Goal: Task Accomplishment & Management: Use online tool/utility

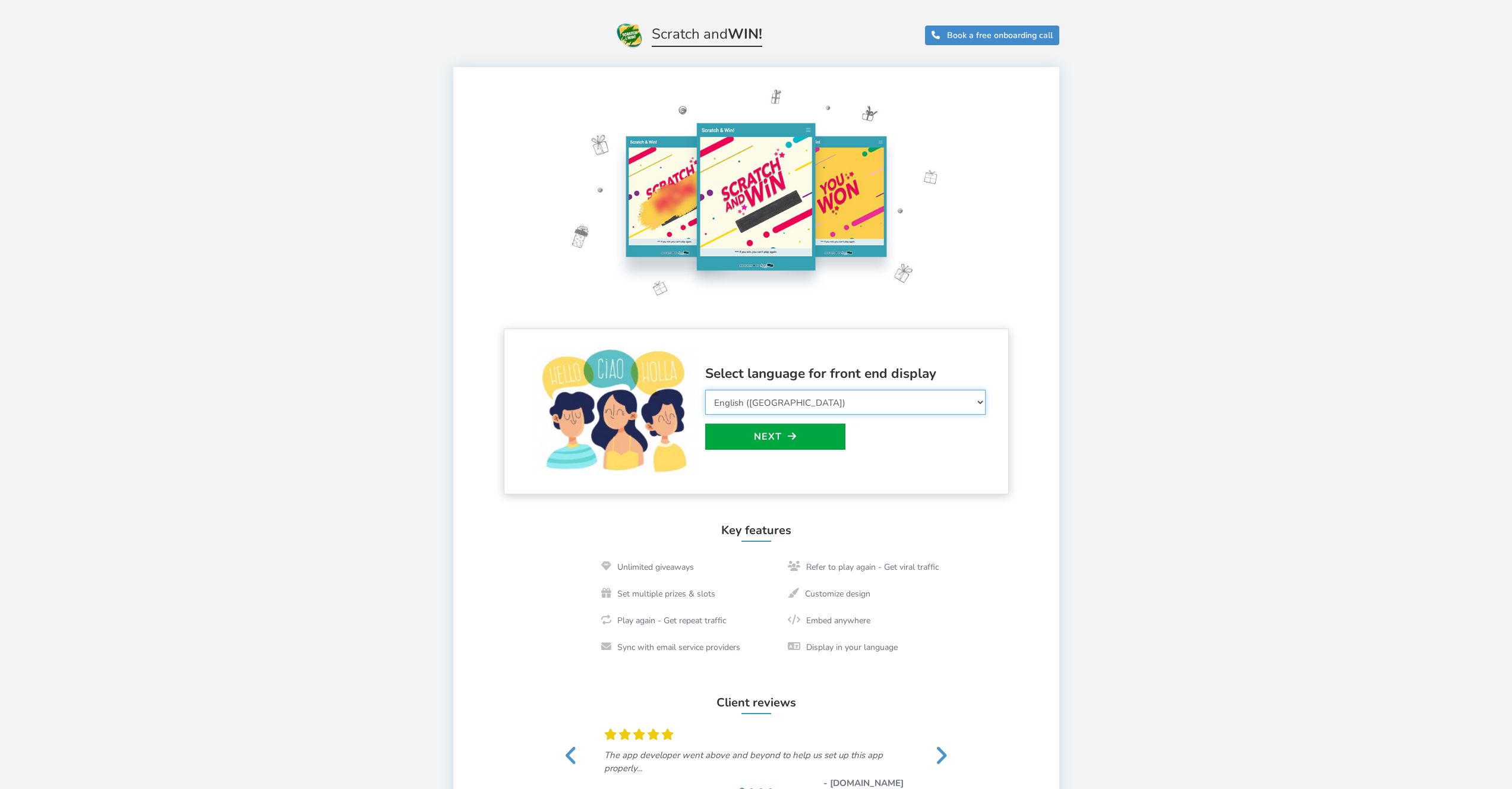
click at [747, 406] on select "Select Language Afrikaans Arabic Azerbaijani Belarusian Bulgarian Bengali Bosni…" at bounding box center [845, 402] width 280 height 25
select select "nl_NL"
click at [705, 390] on select "Select Language Afrikaans Arabic Azerbaijani Belarusian Bulgarian Bengali Bosni…" at bounding box center [845, 402] width 280 height 25
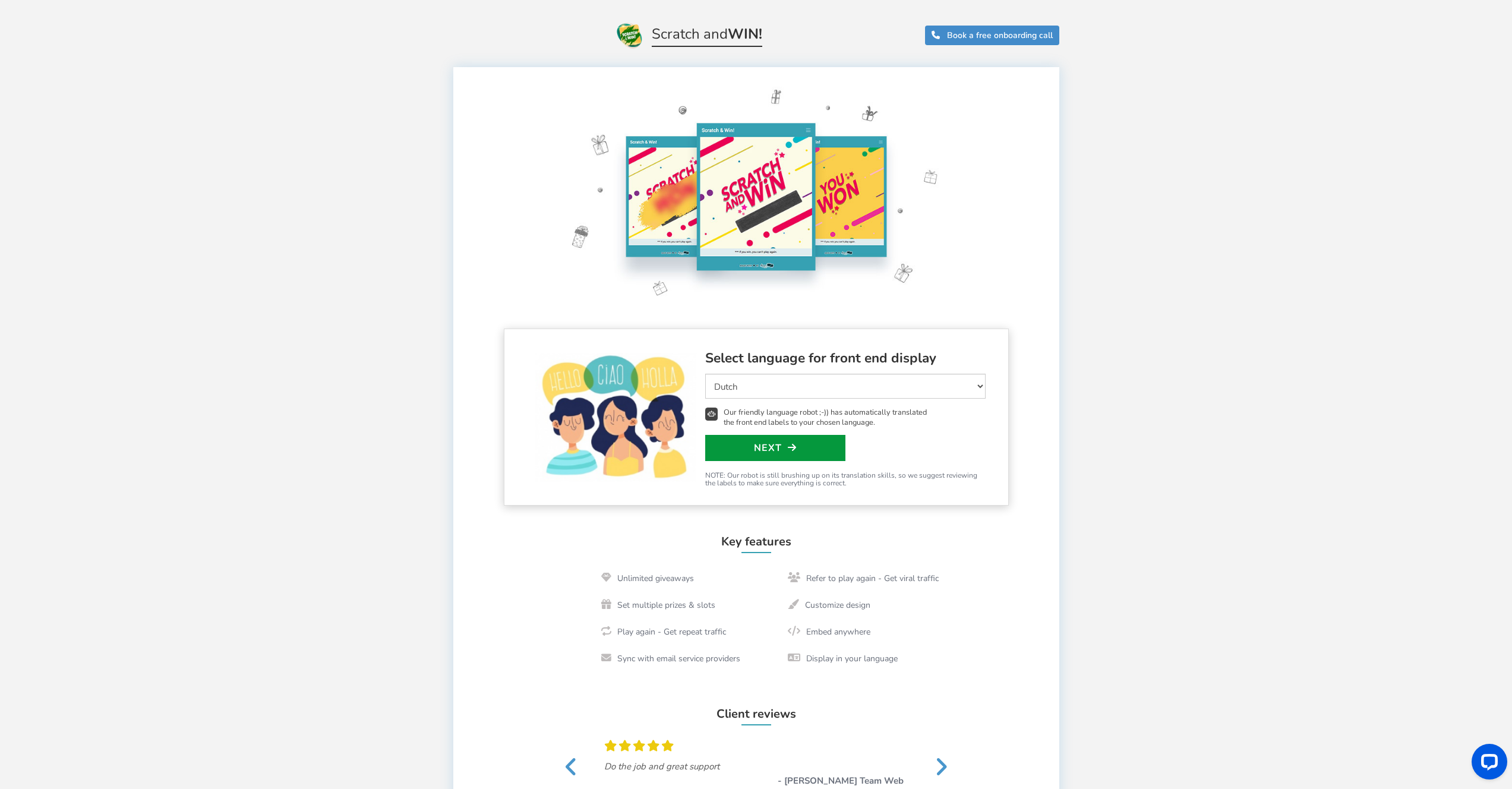
click at [761, 451] on link "Next" at bounding box center [775, 447] width 140 height 26
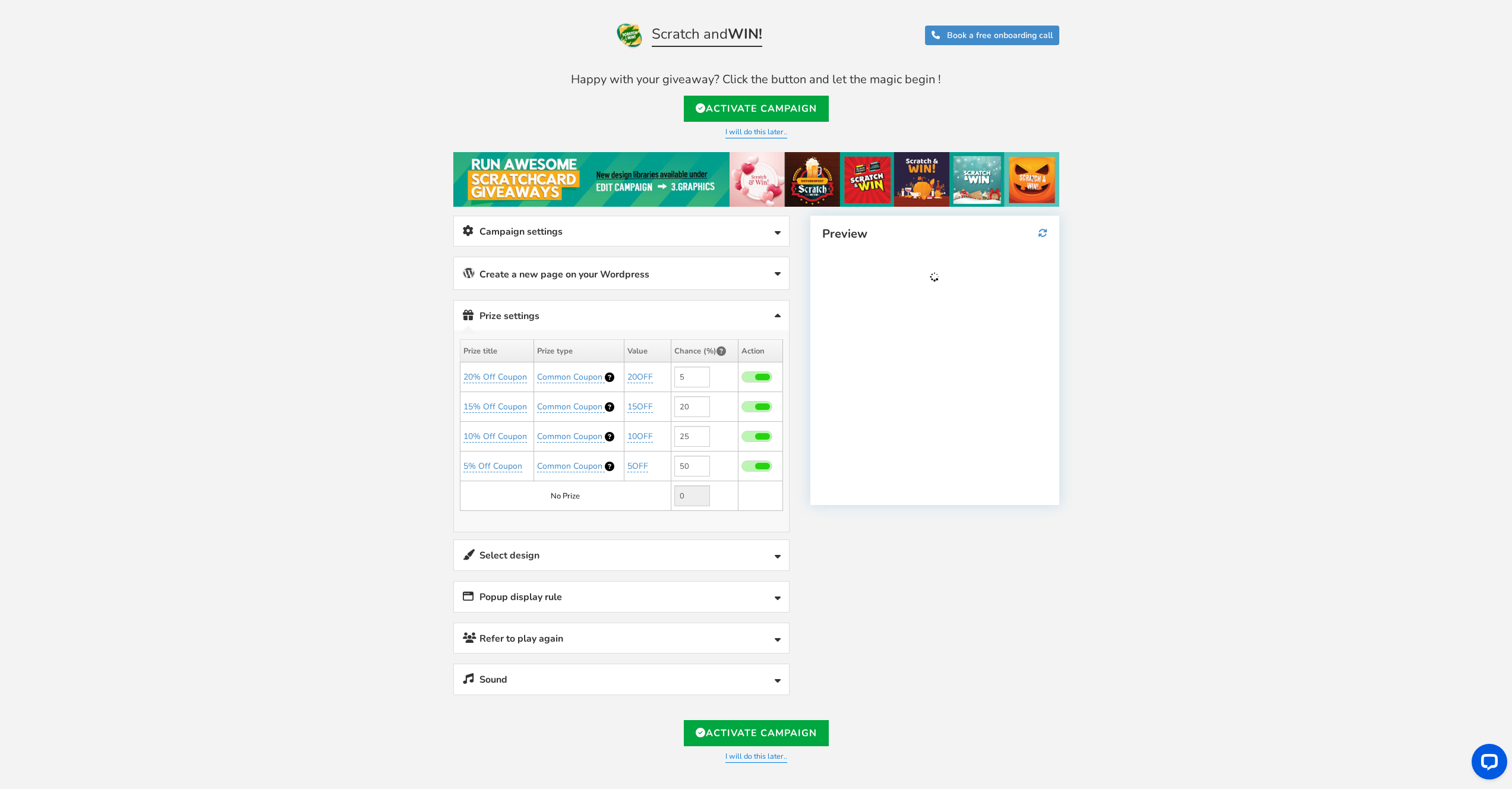
type input "[PERSON_NAME] en [PERSON_NAME]"
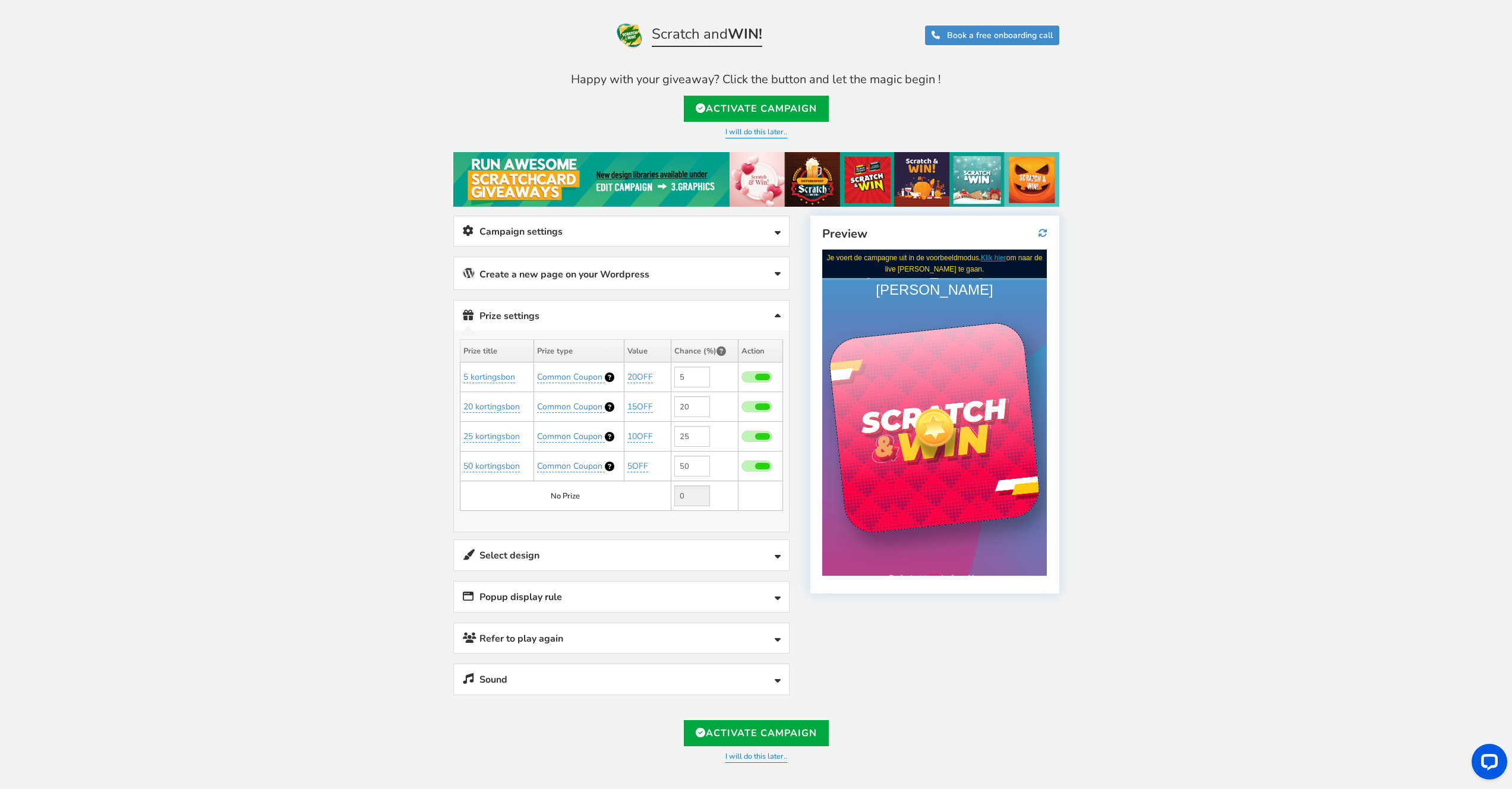
click at [917, 401] on div at bounding box center [934, 427] width 52 height 52
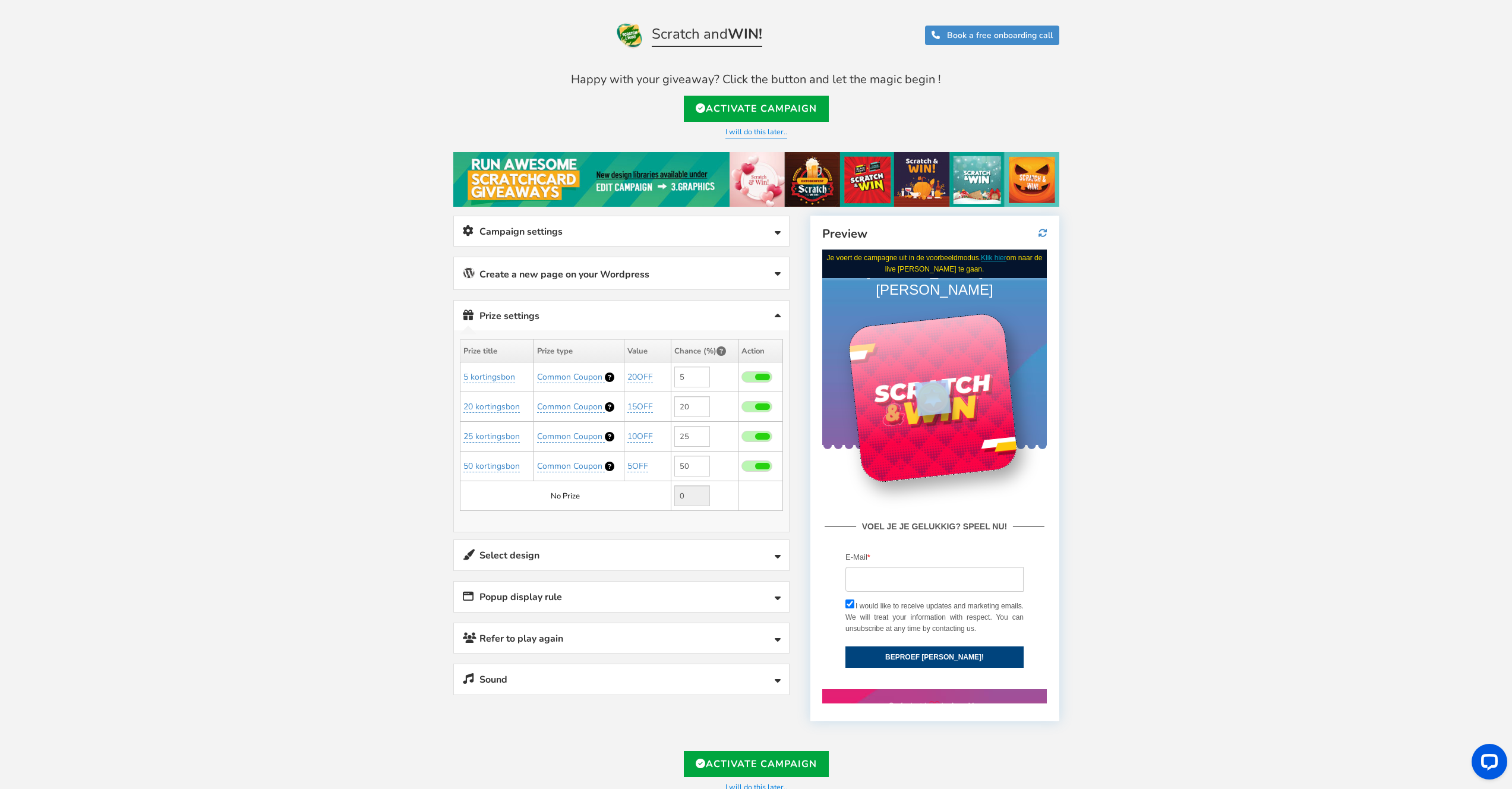
drag, startPoint x: 936, startPoint y: 380, endPoint x: 907, endPoint y: 394, distance: 32.2
click at [909, 394] on div at bounding box center [932, 397] width 171 height 171
drag, startPoint x: 913, startPoint y: 404, endPoint x: 879, endPoint y: 429, distance: 42.2
click at [899, 415] on div at bounding box center [932, 397] width 171 height 171
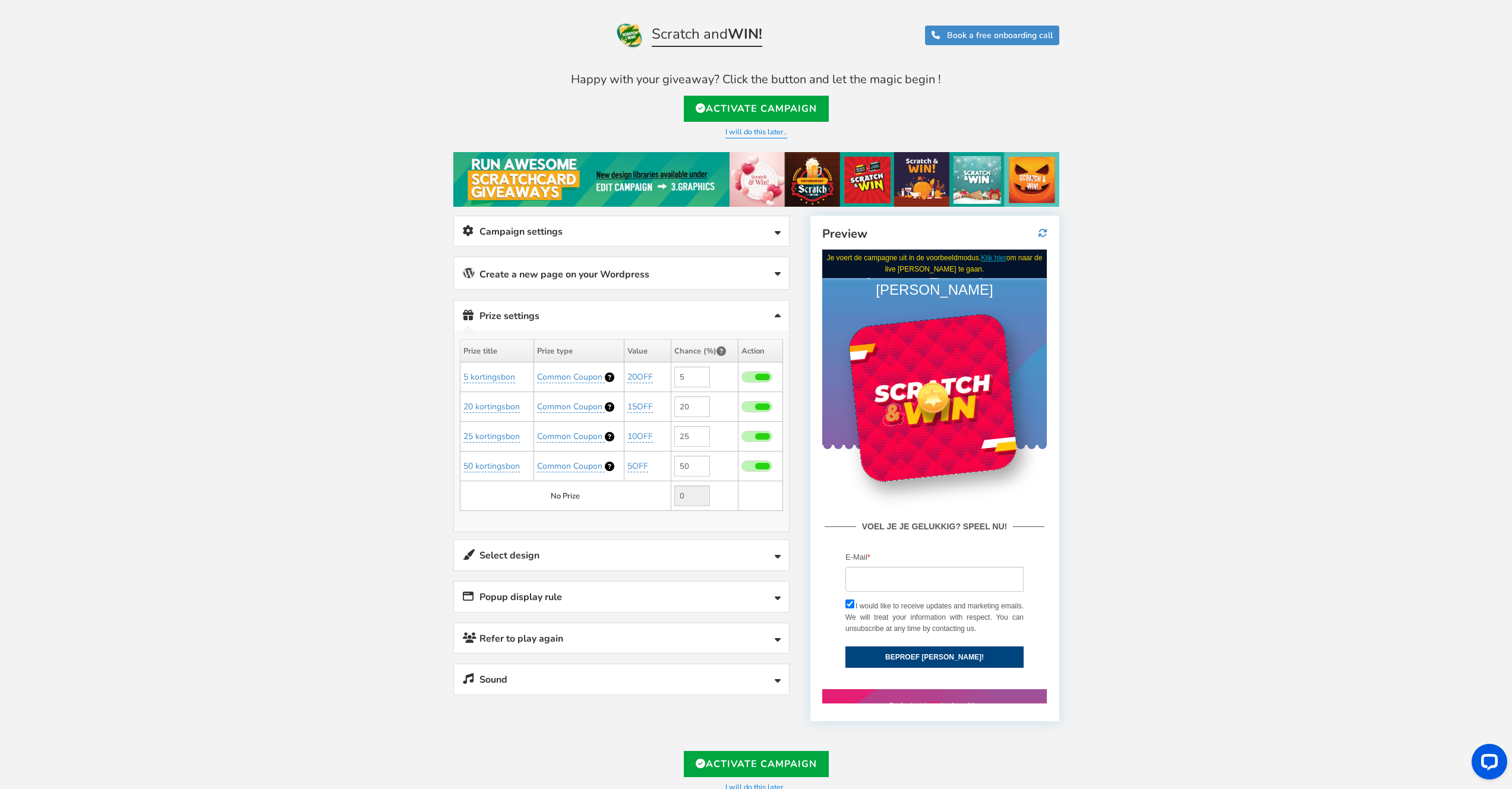
click at [978, 454] on div "VOEL JE JE GELUKKIG? SPEEL NU! Facebook Twitter Sign in with Google. Opens in n…" at bounding box center [934, 569] width 225 height 240
click at [580, 234] on link "Campaign settings" at bounding box center [621, 231] width 335 height 30
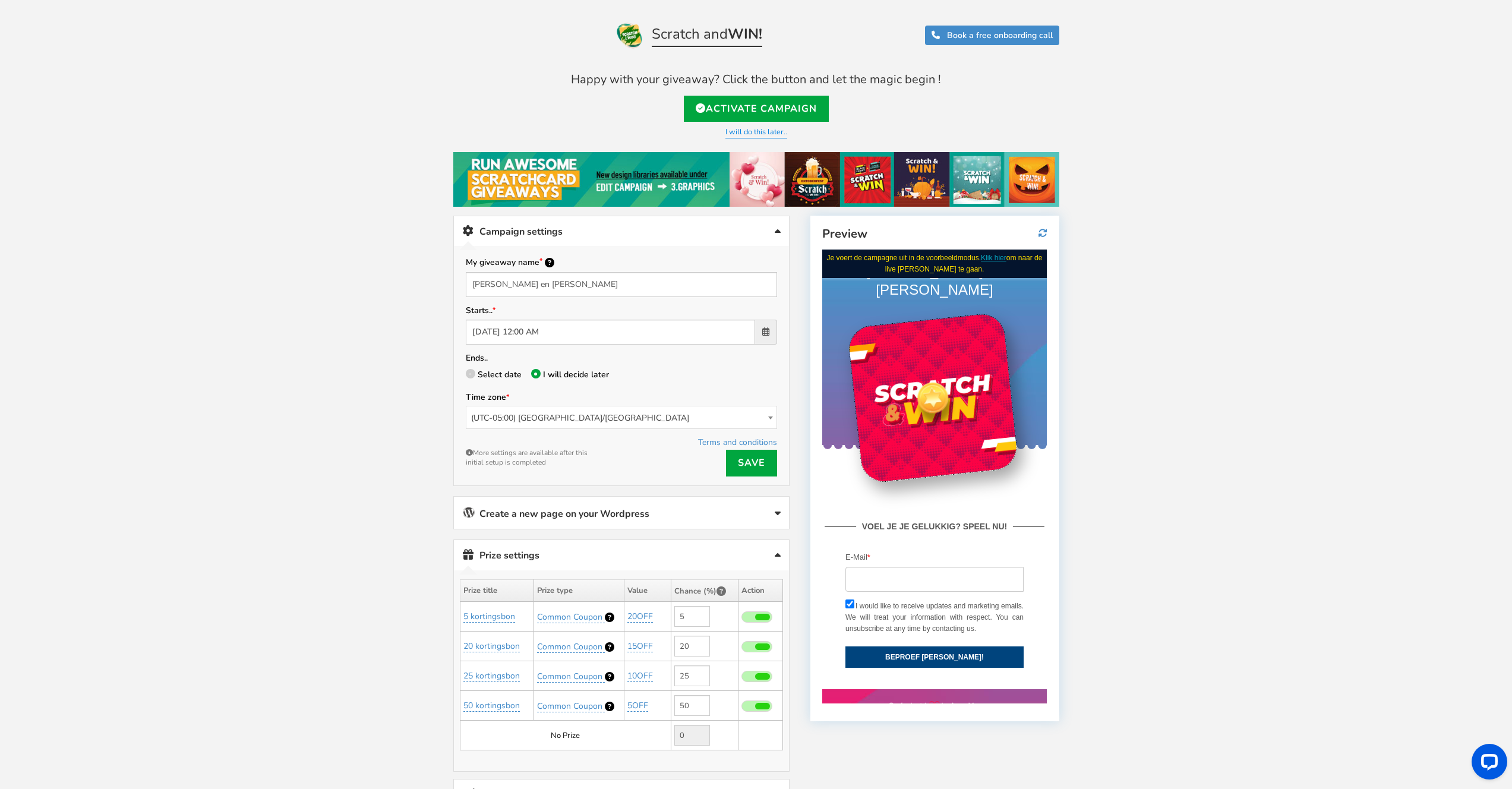
click at [608, 515] on link "Create a new page on your Wordpress" at bounding box center [621, 512] width 335 height 32
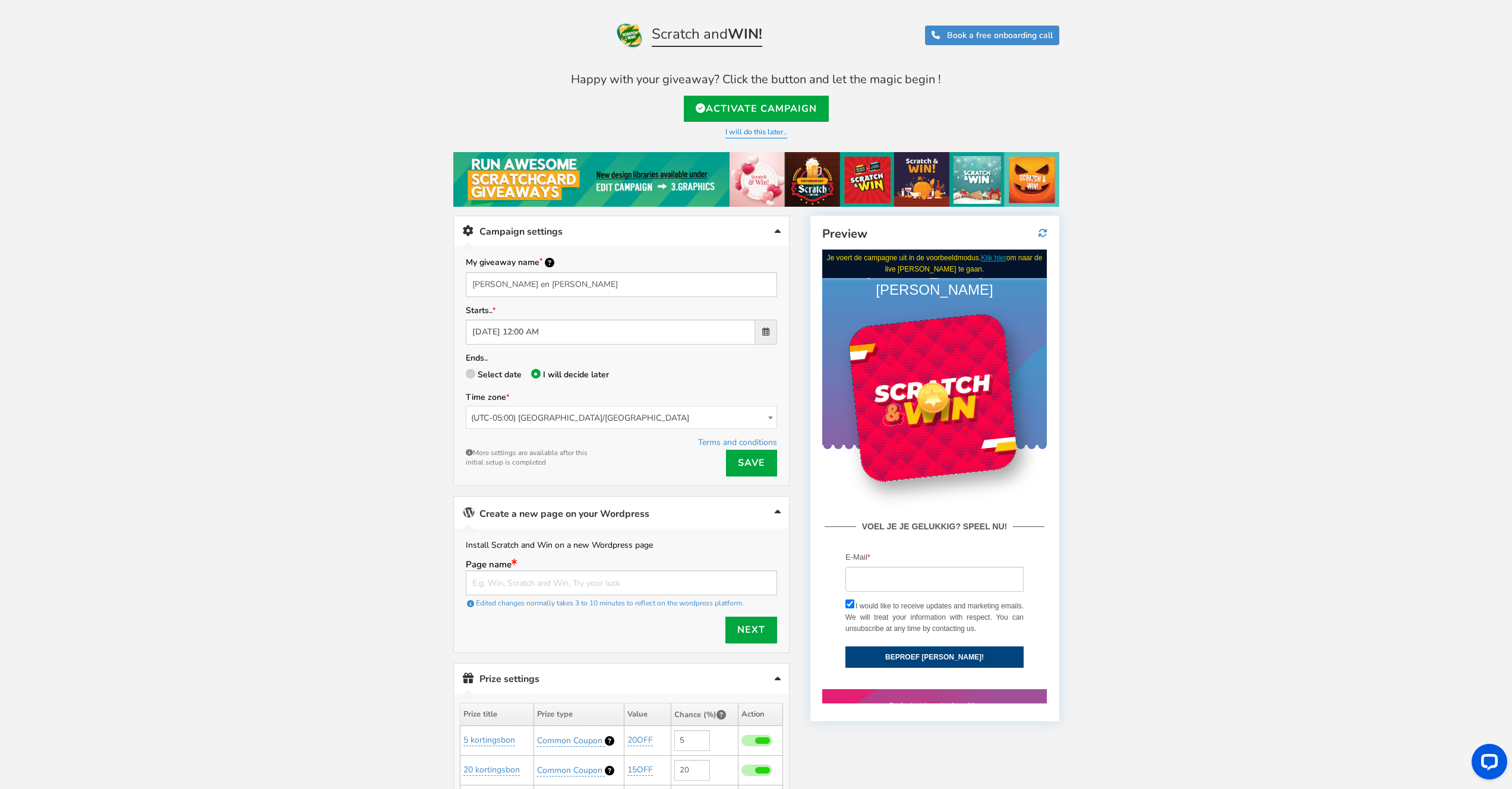
click at [611, 512] on link "Create a new page on your Wordpress" at bounding box center [621, 512] width 335 height 32
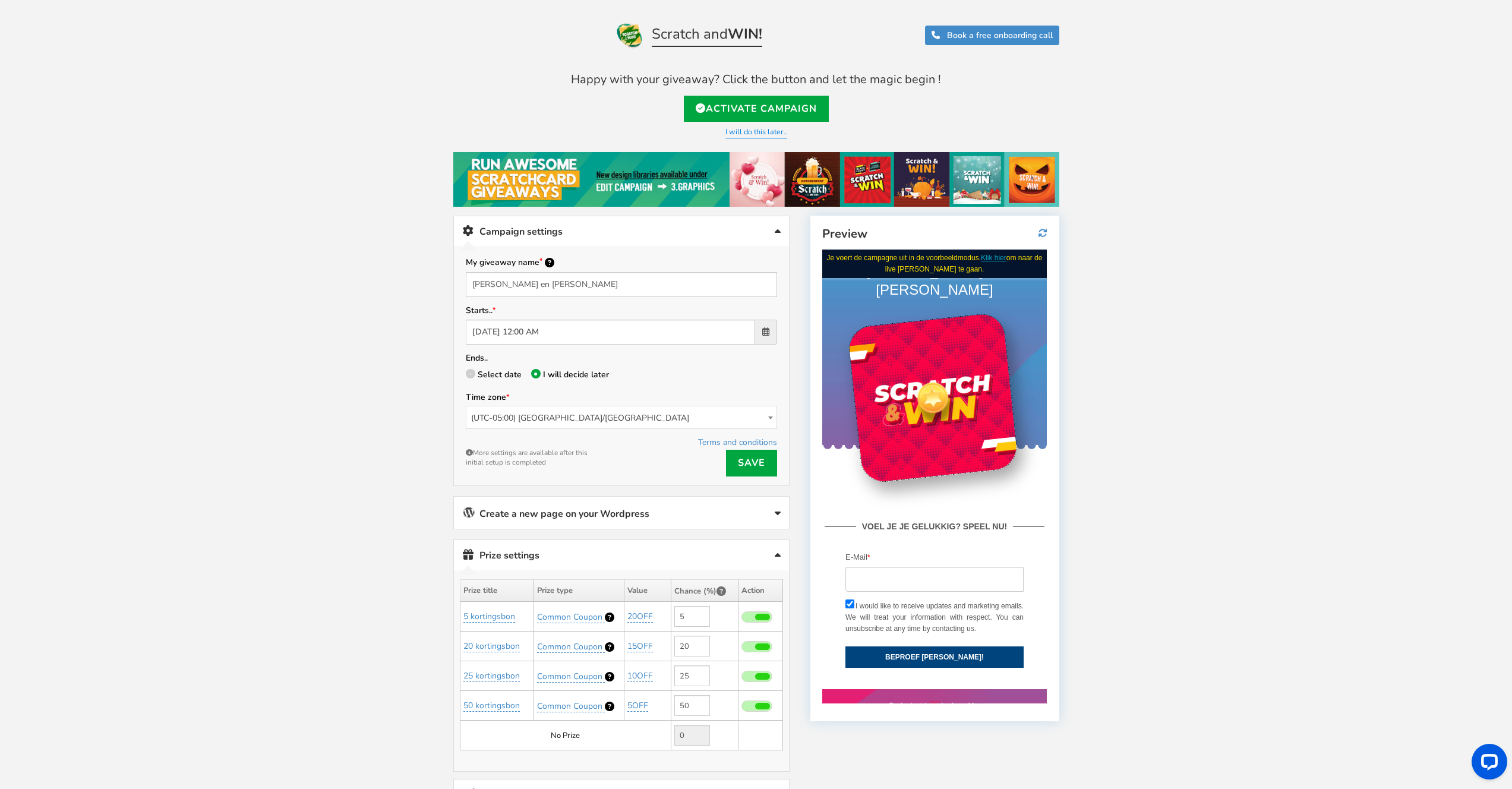
click at [595, 497] on link "Create a new page on your Wordpress" at bounding box center [621, 512] width 335 height 32
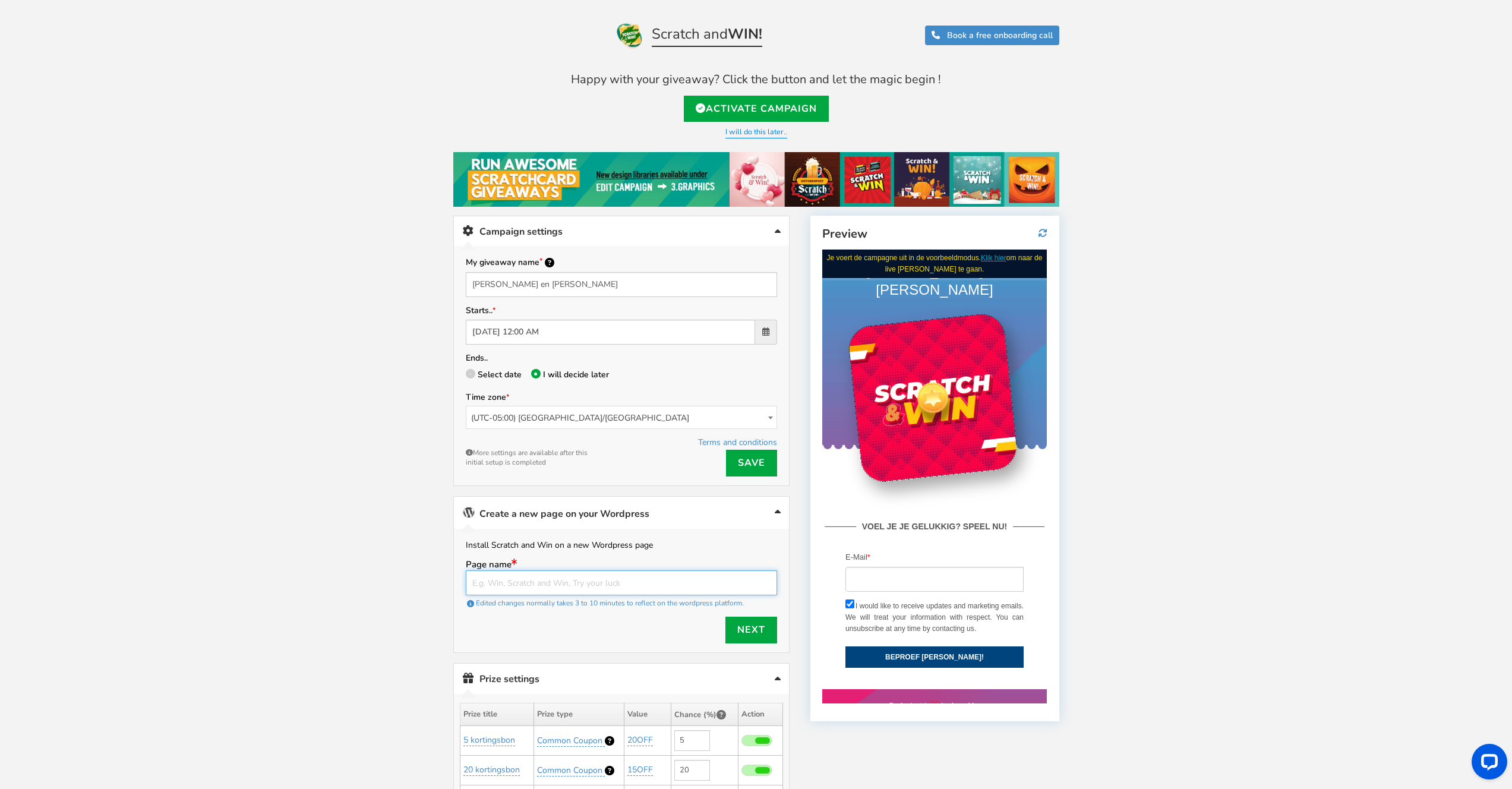
click at [580, 583] on input "text" at bounding box center [621, 583] width 311 height 25
click at [556, 518] on link "Create a new page on your Wordpress" at bounding box center [621, 512] width 335 height 32
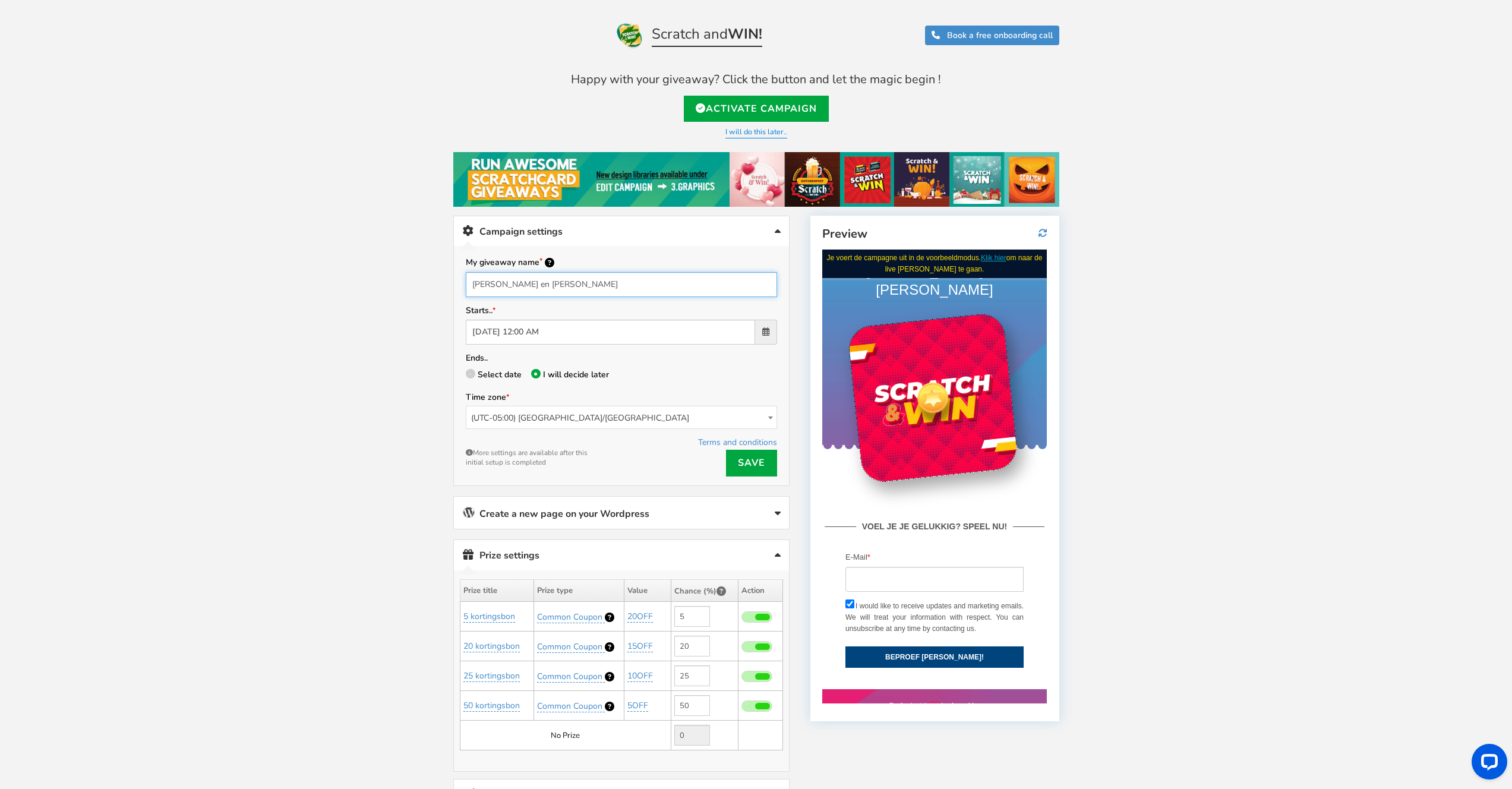
click at [570, 289] on input "[PERSON_NAME] en [PERSON_NAME]" at bounding box center [621, 284] width 311 height 25
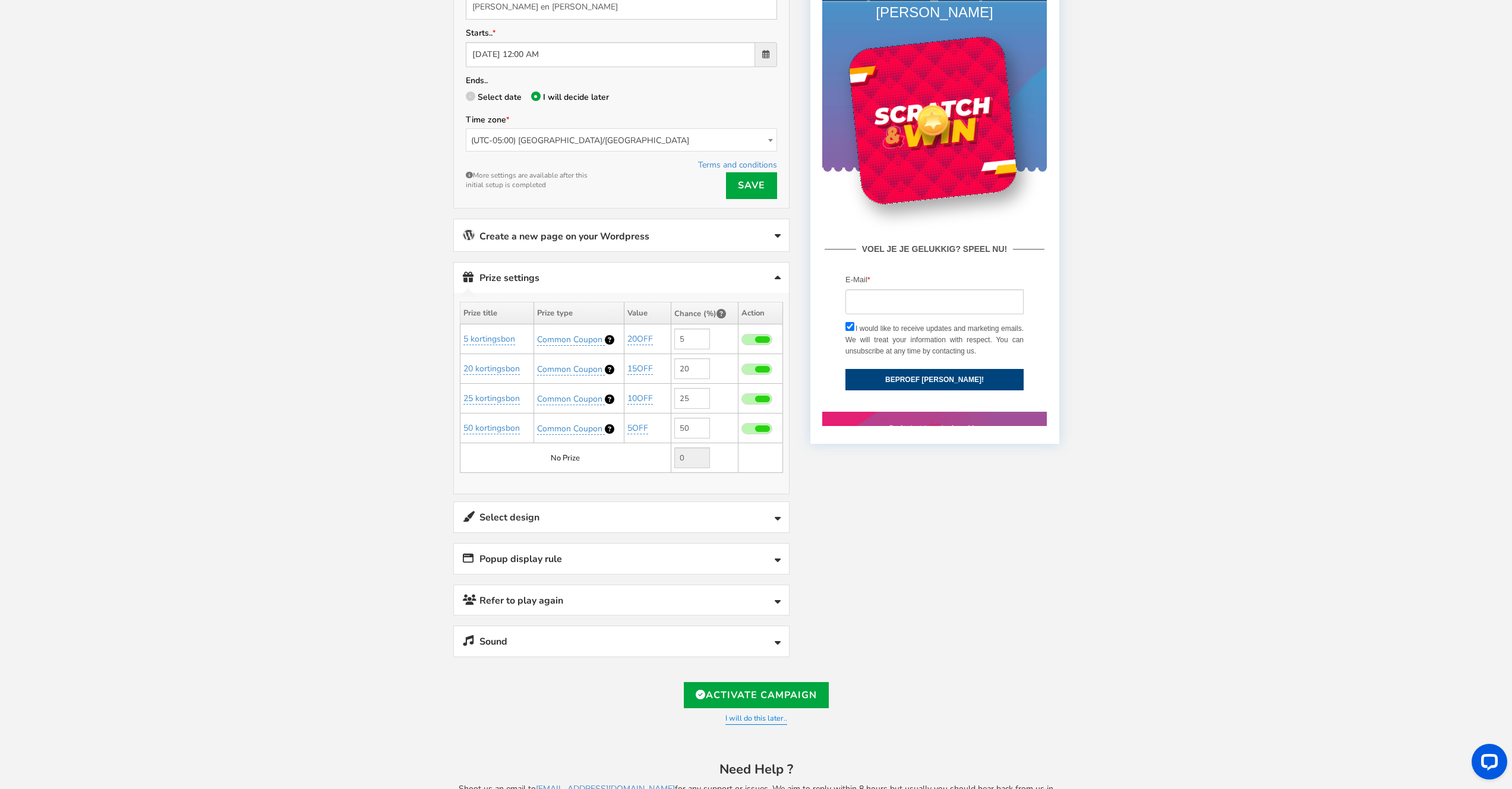
click at [562, 514] on link "Select design" at bounding box center [621, 517] width 335 height 30
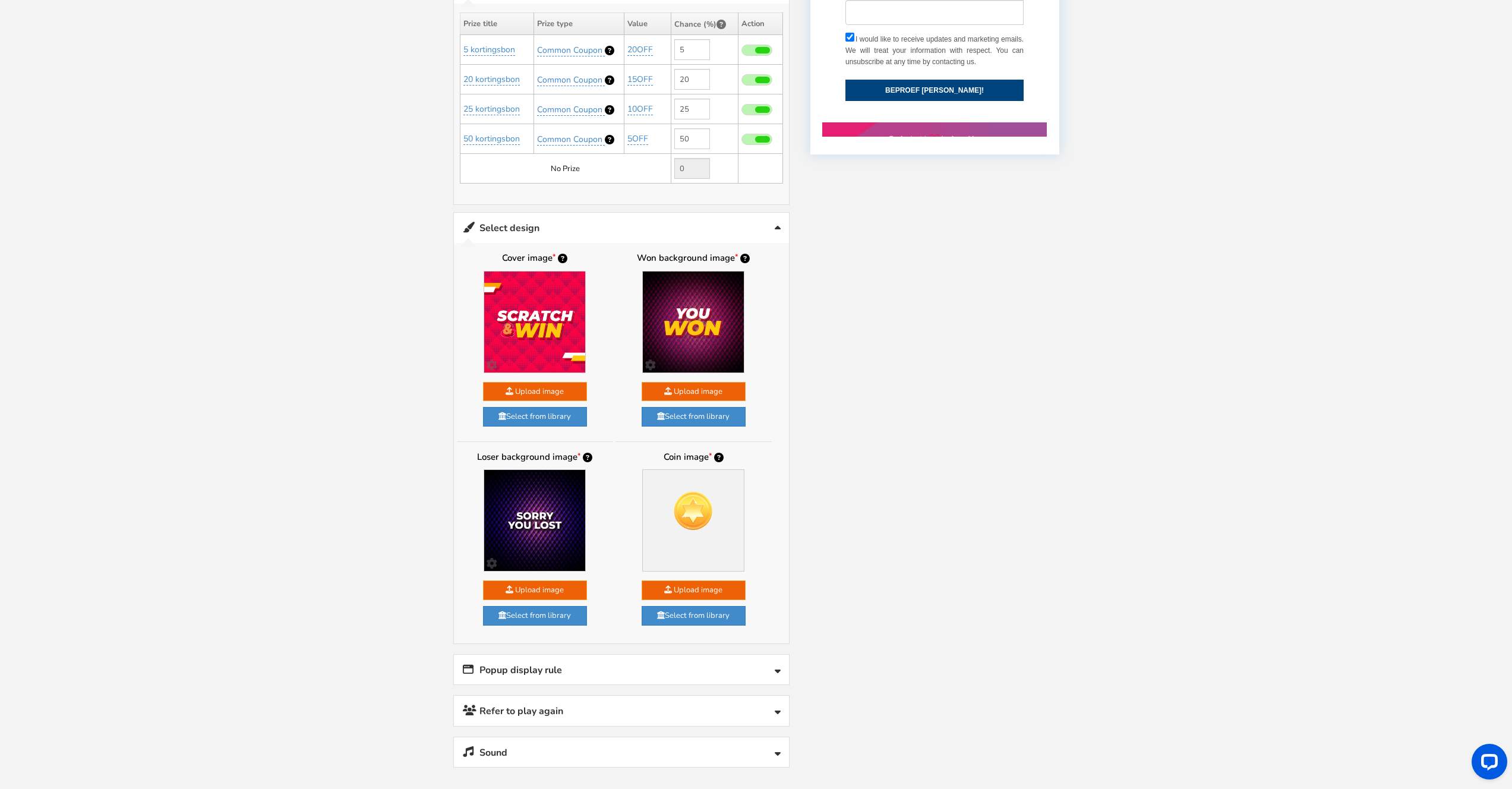
scroll to position [720, 0]
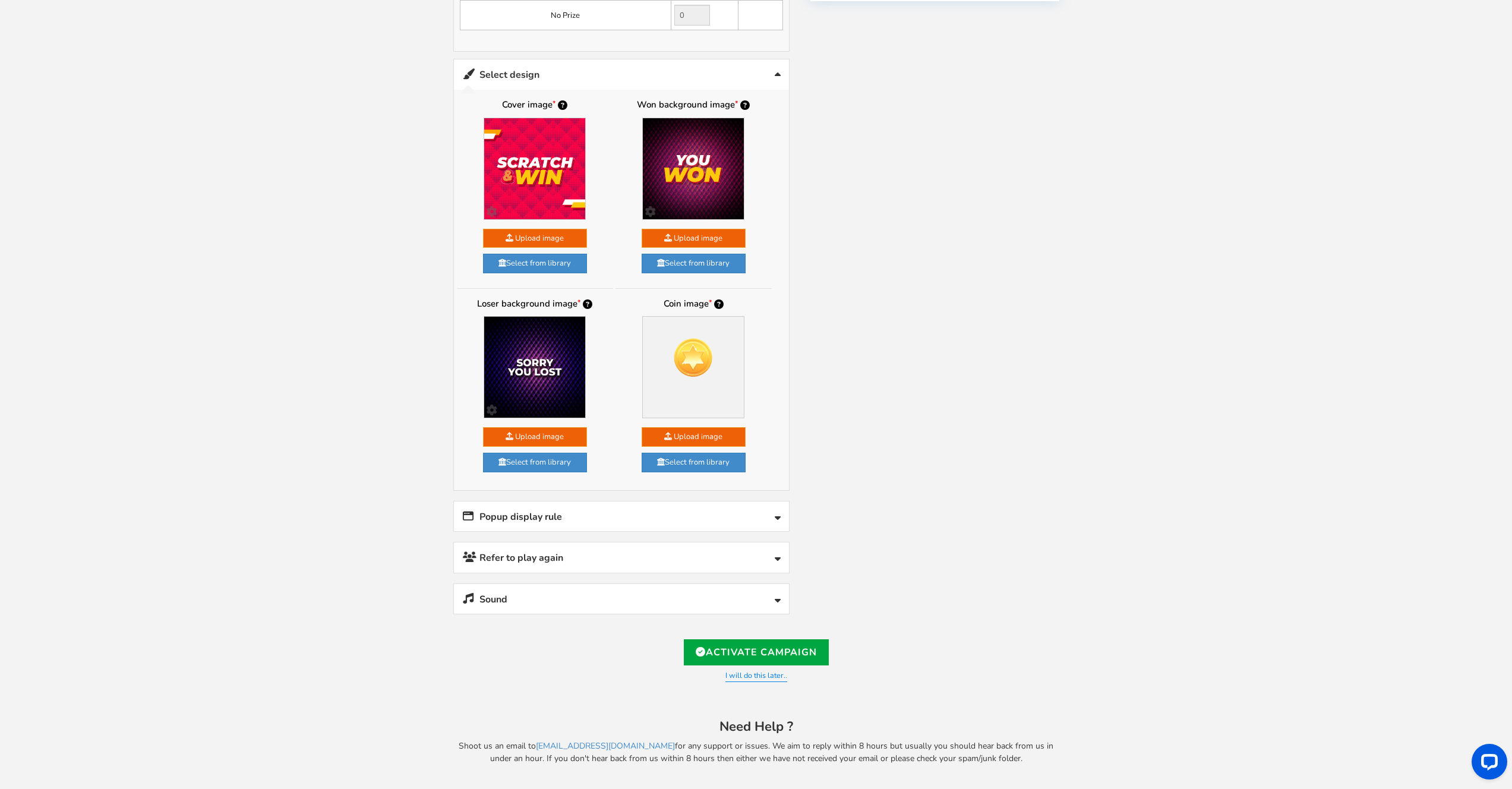
click at [595, 520] on link "Popup display rule" at bounding box center [621, 517] width 335 height 30
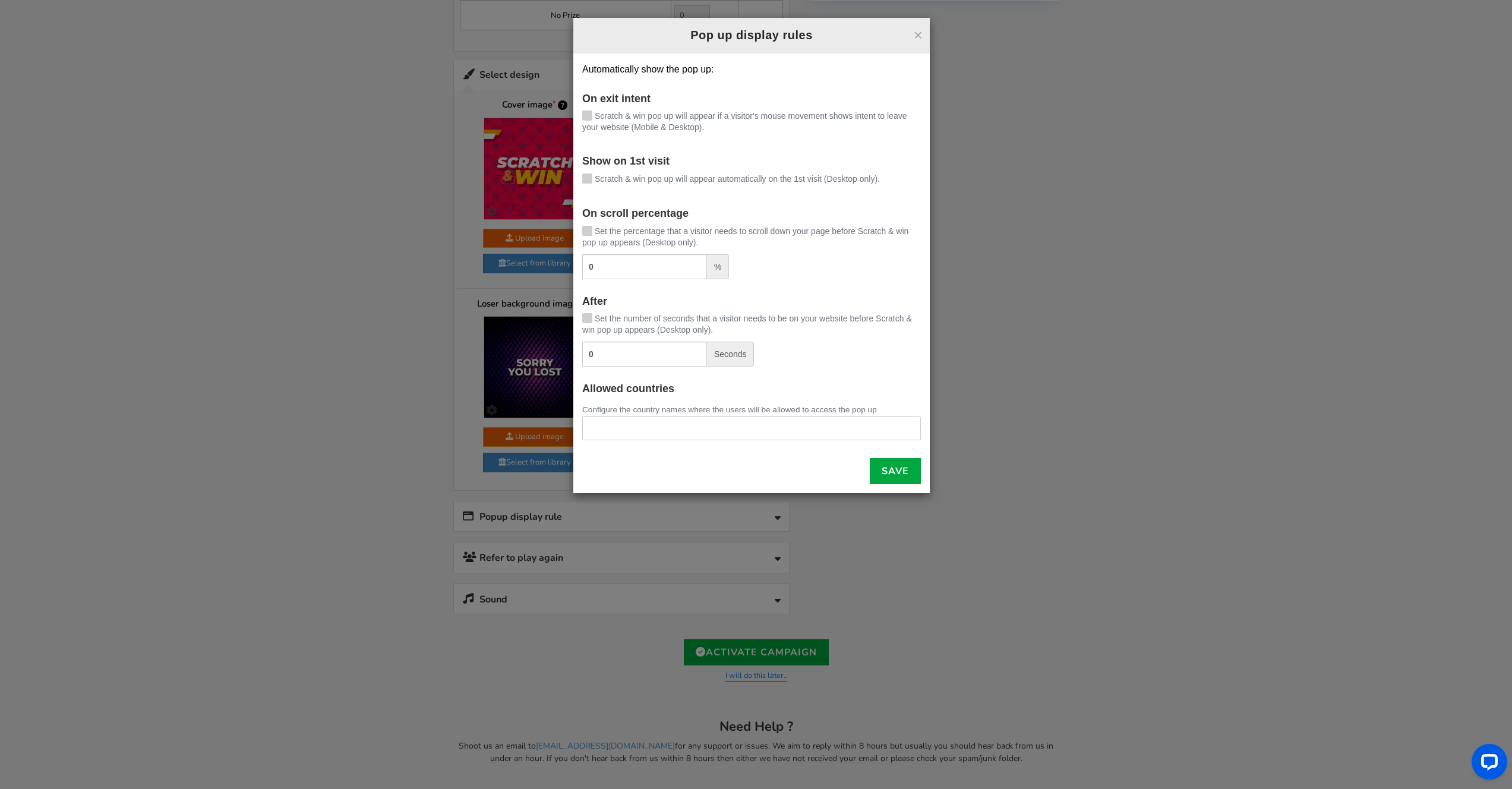
click at [1132, 330] on div "× Pop up display rules Automatically show the pop up: On exit intent [PERSON_NA…" at bounding box center [756, 394] width 1512 height 789
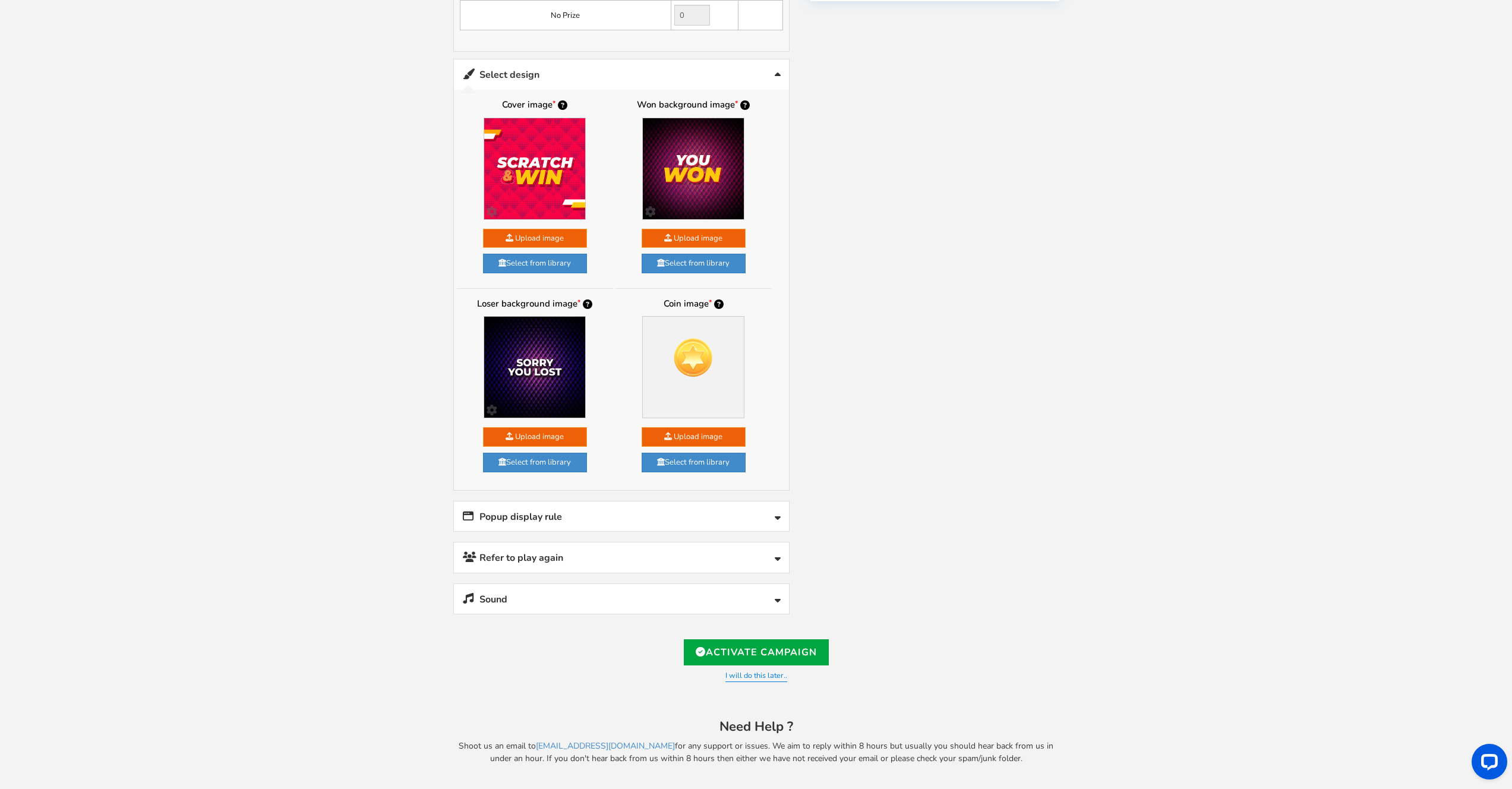
click at [564, 555] on link "Refer to play again" at bounding box center [621, 558] width 335 height 30
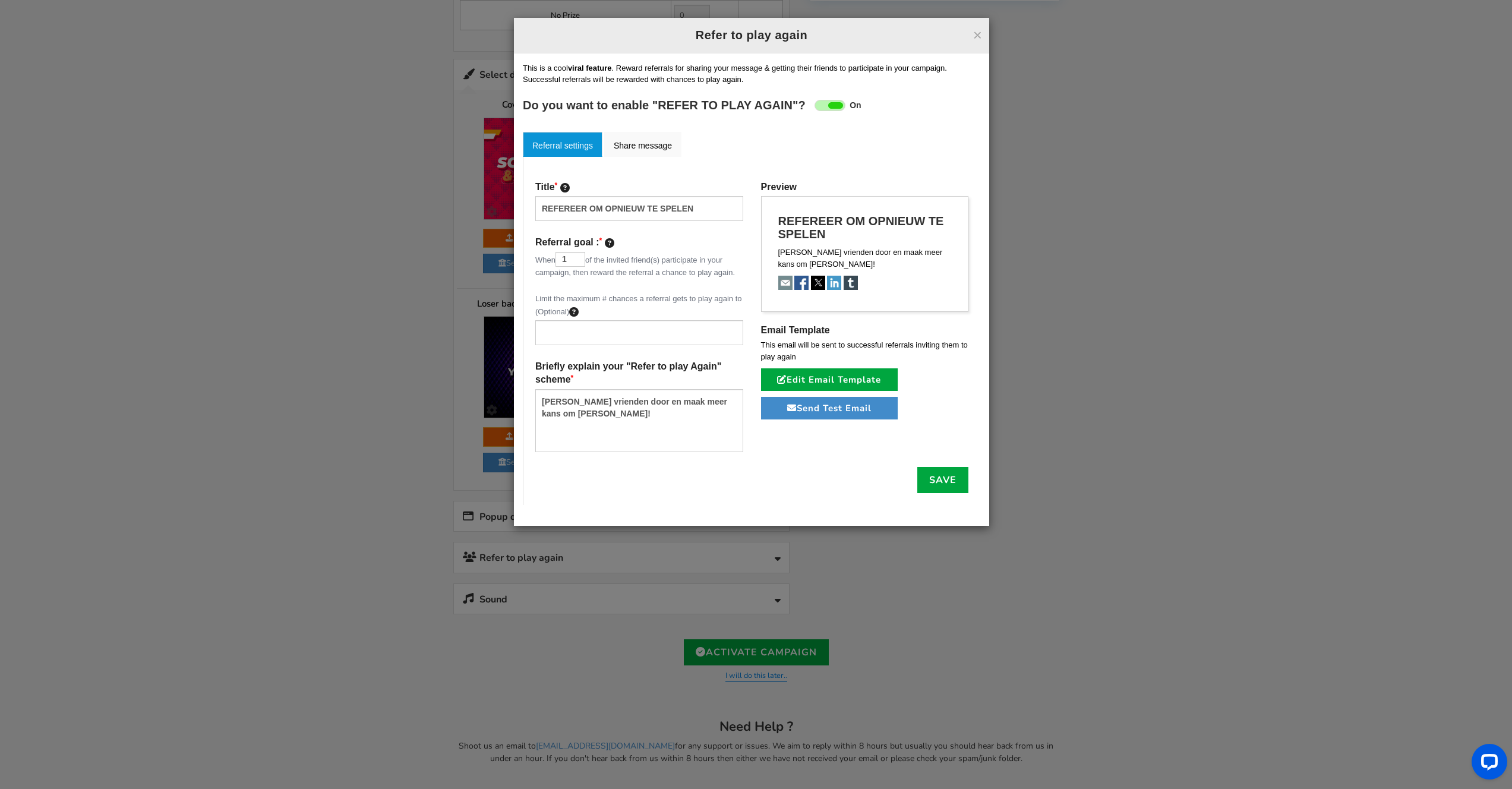
click at [833, 102] on span at bounding box center [835, 105] width 15 height 7
click at [0, 0] on input "On Off" at bounding box center [0, 0] width 0 height 0
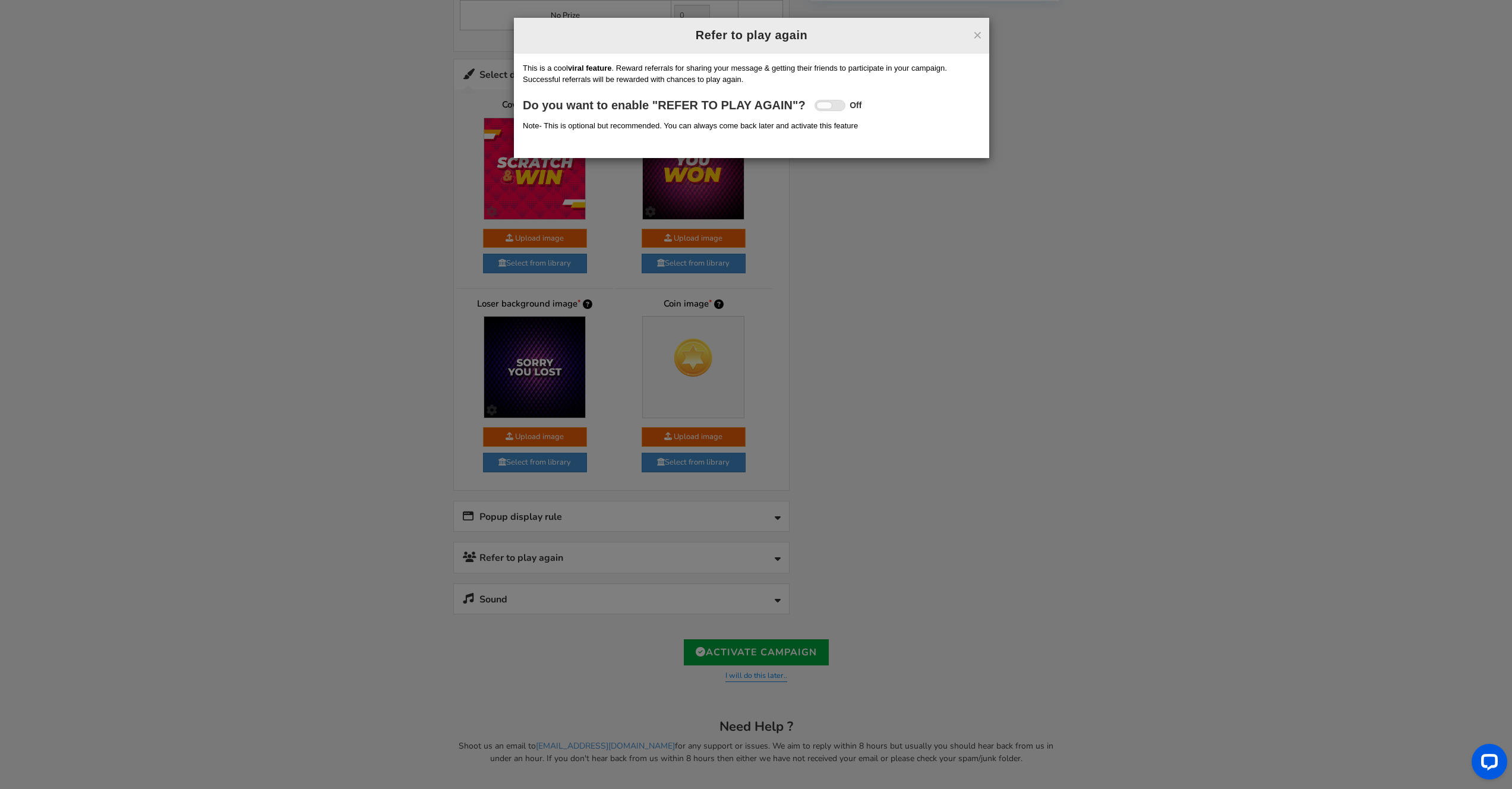
click at [983, 303] on div "× Refer to play again Refer to play again Setup Referral campaign (Optional) ? …" at bounding box center [756, 394] width 1512 height 789
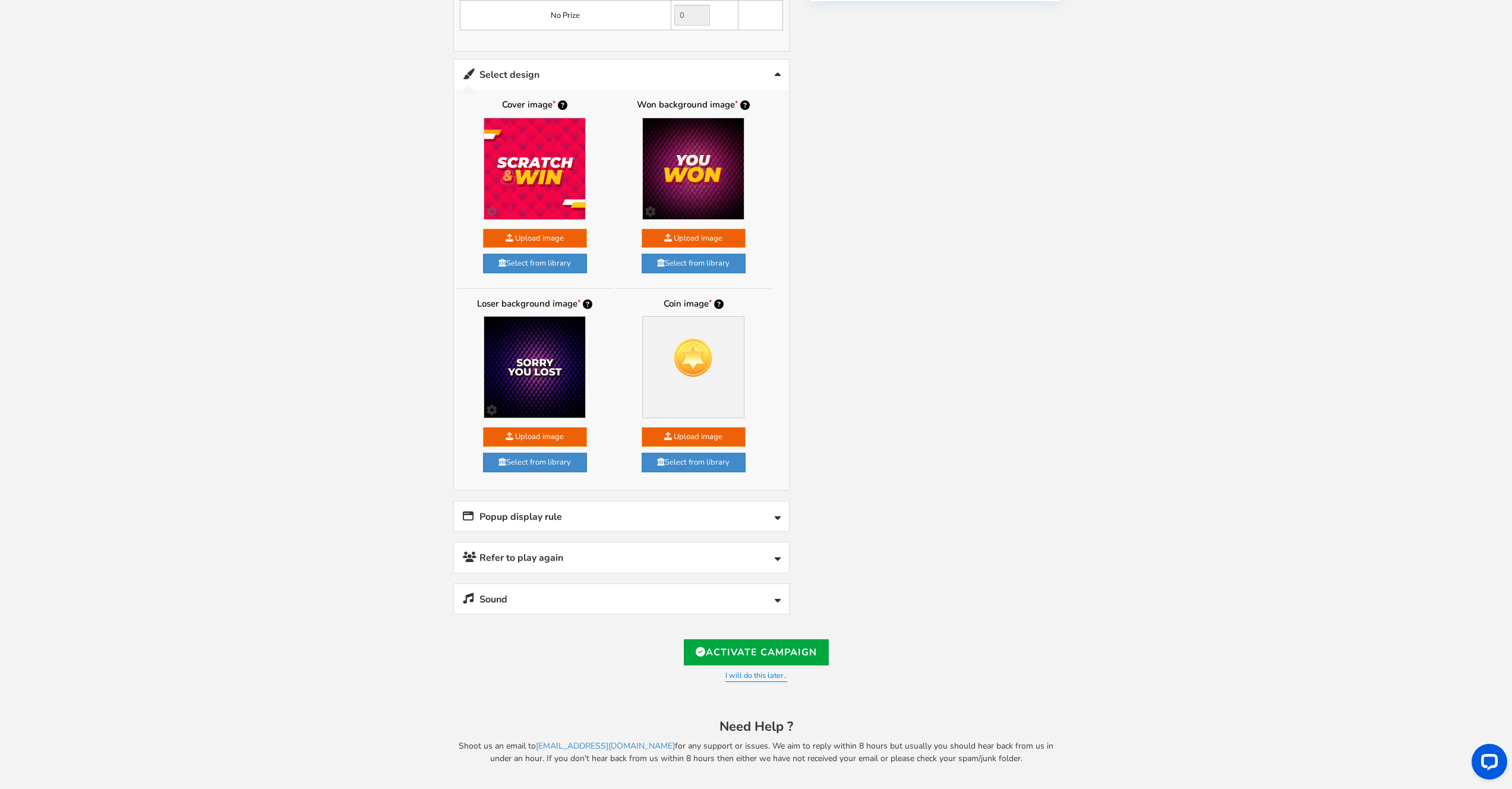
click at [577, 598] on link "Sound" at bounding box center [621, 599] width 335 height 30
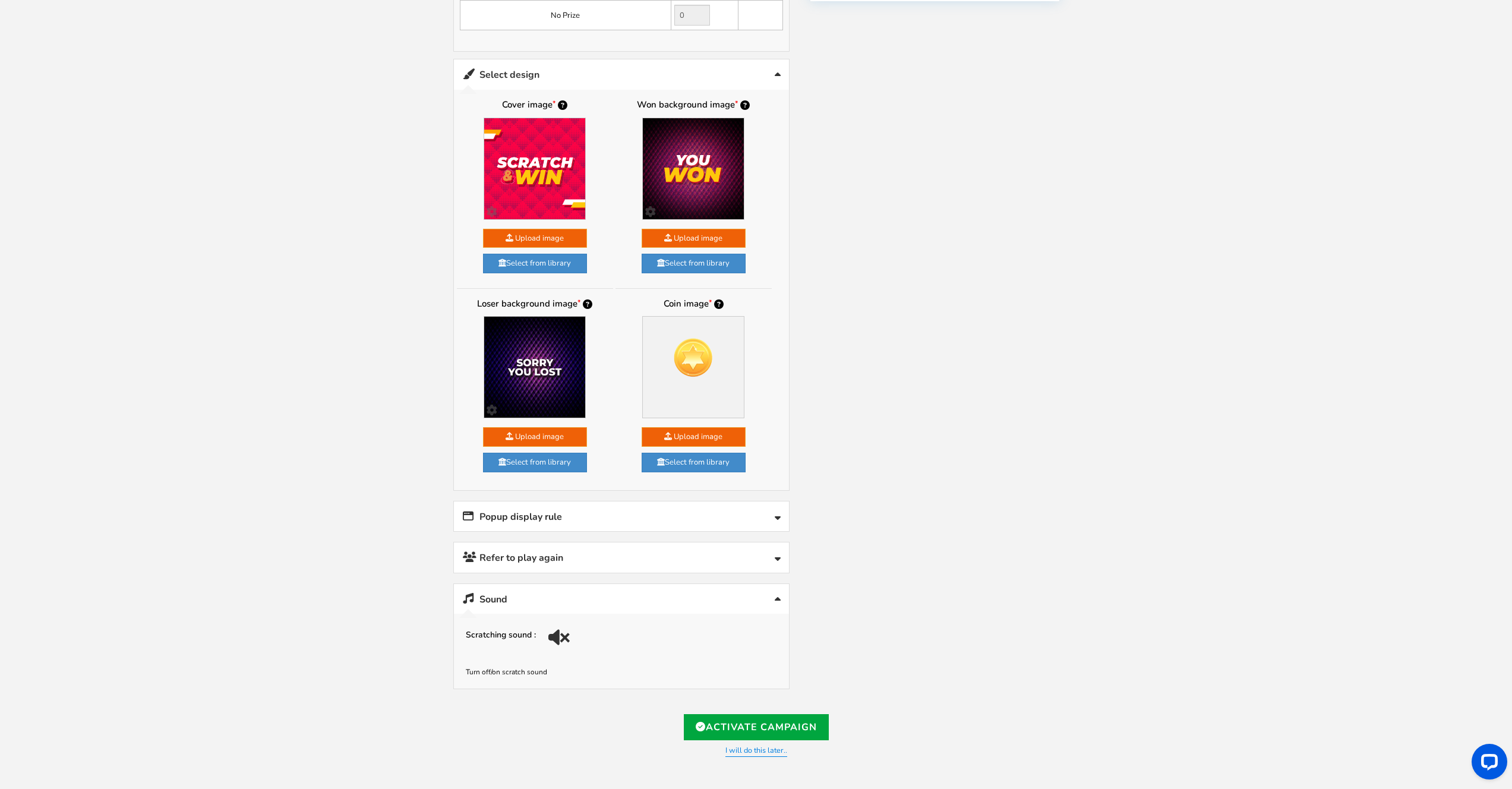
click at [556, 636] on div at bounding box center [560, 633] width 16 height 16
drag, startPoint x: 1068, startPoint y: 207, endPoint x: 1067, endPoint y: 277, distance: 70.0
click at [1068, 207] on div "Welcome to Scratch and WIN! Select language for front end display Select Langua…" at bounding box center [756, 96] width 653 height 1534
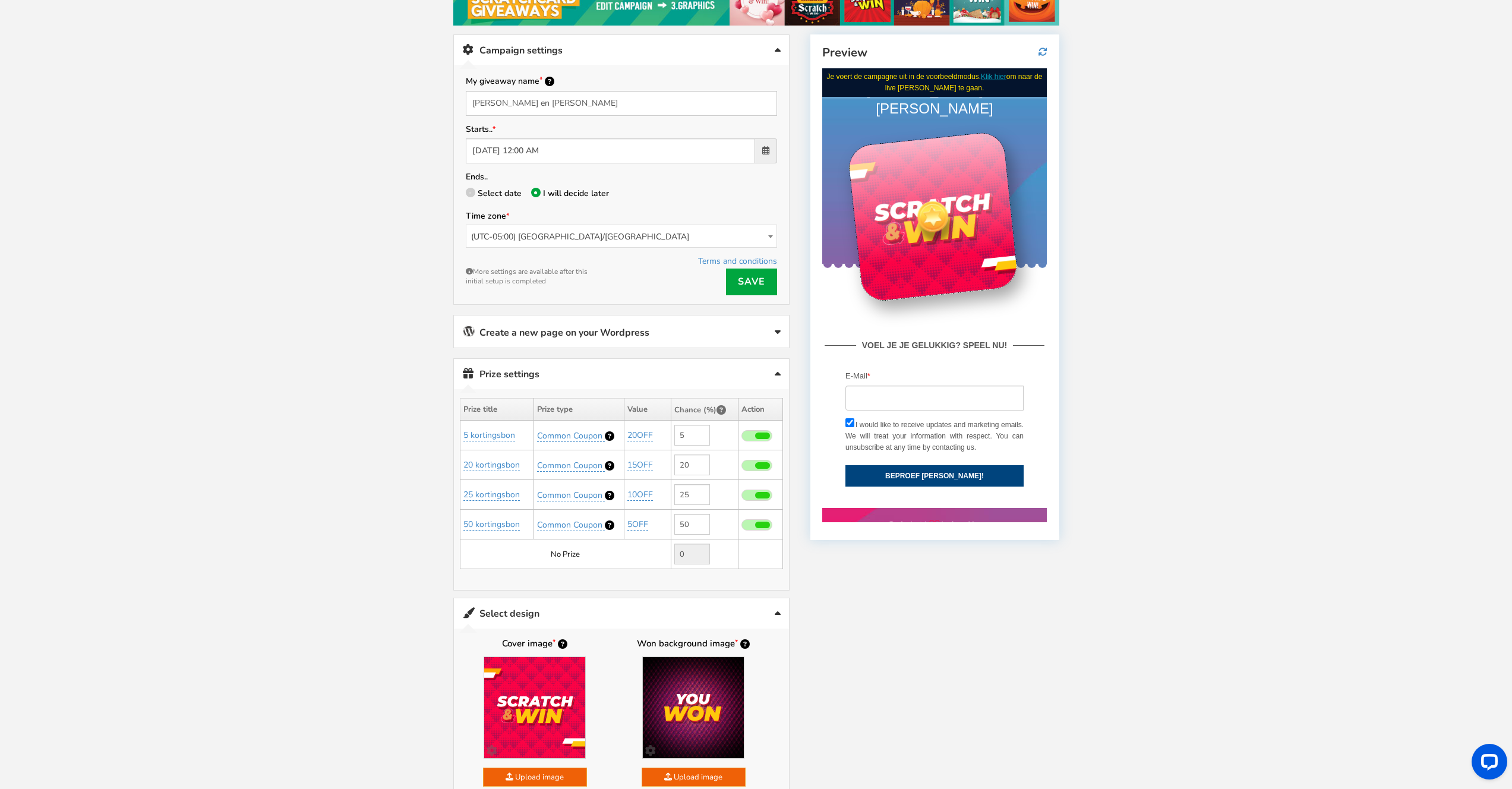
scroll to position [174, 0]
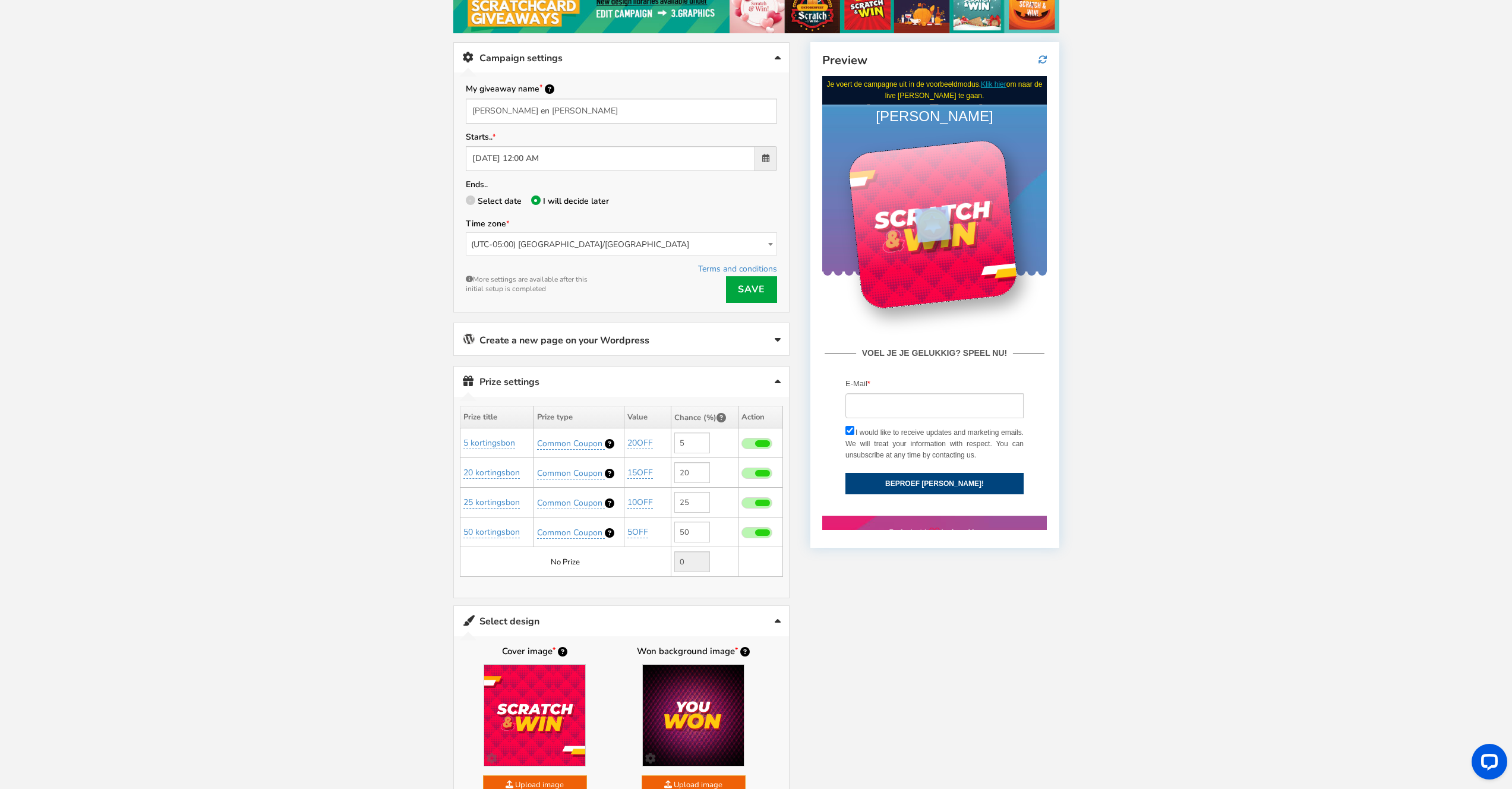
drag, startPoint x: 913, startPoint y: 194, endPoint x: 953, endPoint y: 206, distance: 41.8
click at [948, 206] on div at bounding box center [932, 223] width 171 height 171
drag, startPoint x: 943, startPoint y: 206, endPoint x: 944, endPoint y: 216, distance: 10.0
click at [933, 224] on div at bounding box center [933, 224] width 0 height 0
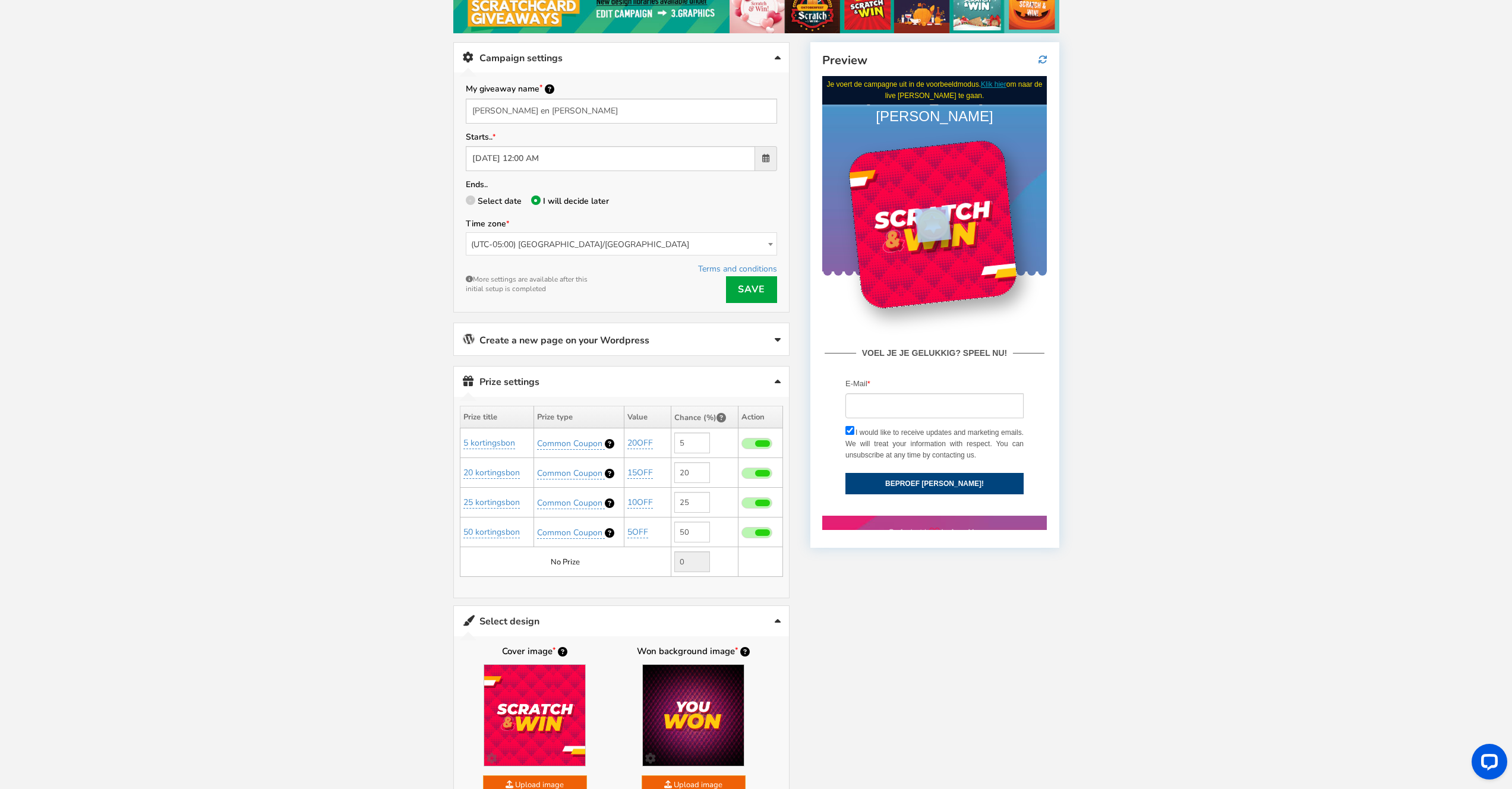
drag, startPoint x: 1910, startPoint y: 322, endPoint x: 1037, endPoint y: 237, distance: 877.1
click at [933, 224] on div at bounding box center [933, 224] width 0 height 0
click at [1216, 302] on div "Welcome to Scratch and WIN! Select language for front end display Select Langua…" at bounding box center [756, 643] width 1512 height 1534
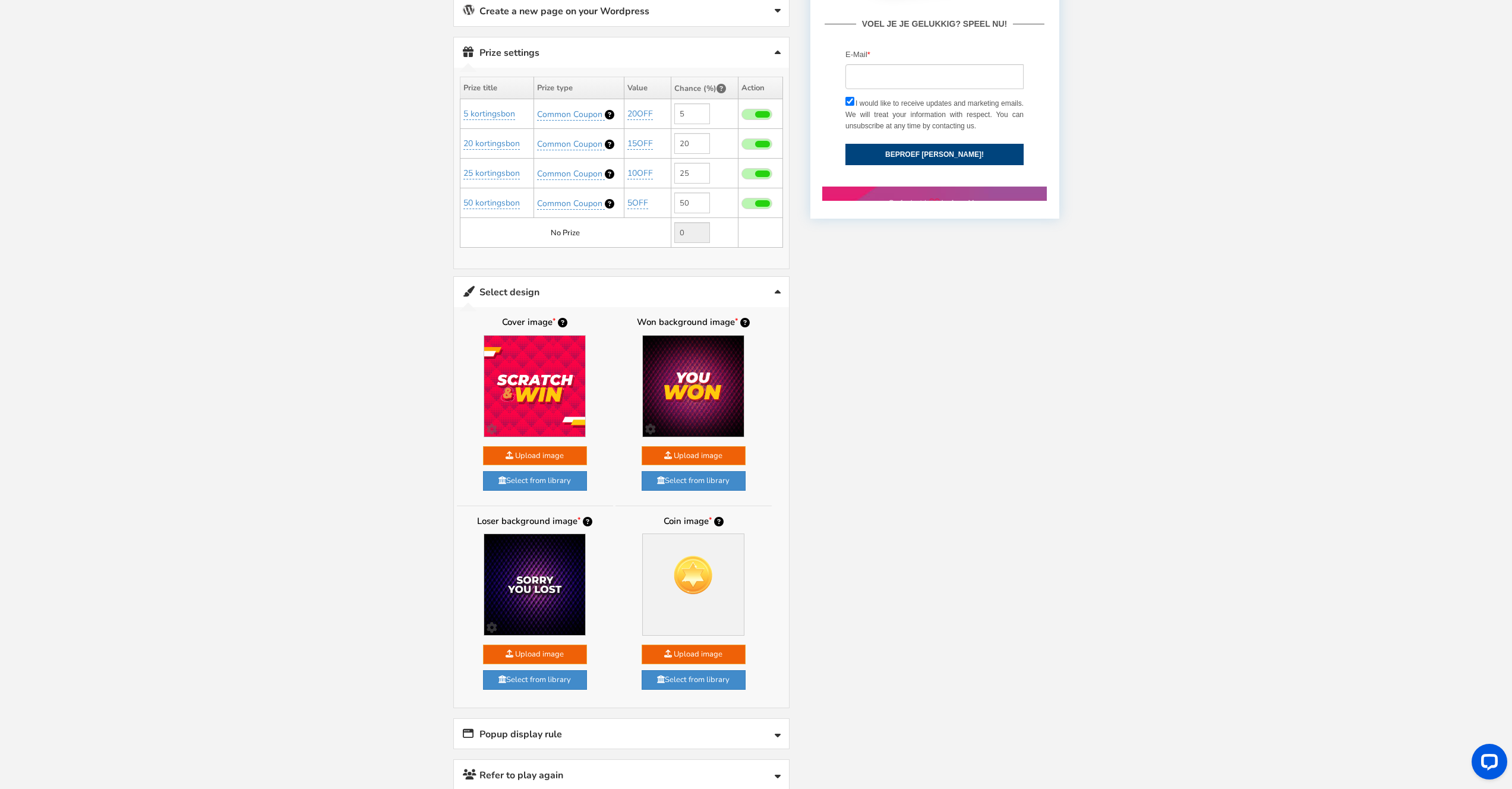
scroll to position [773, 0]
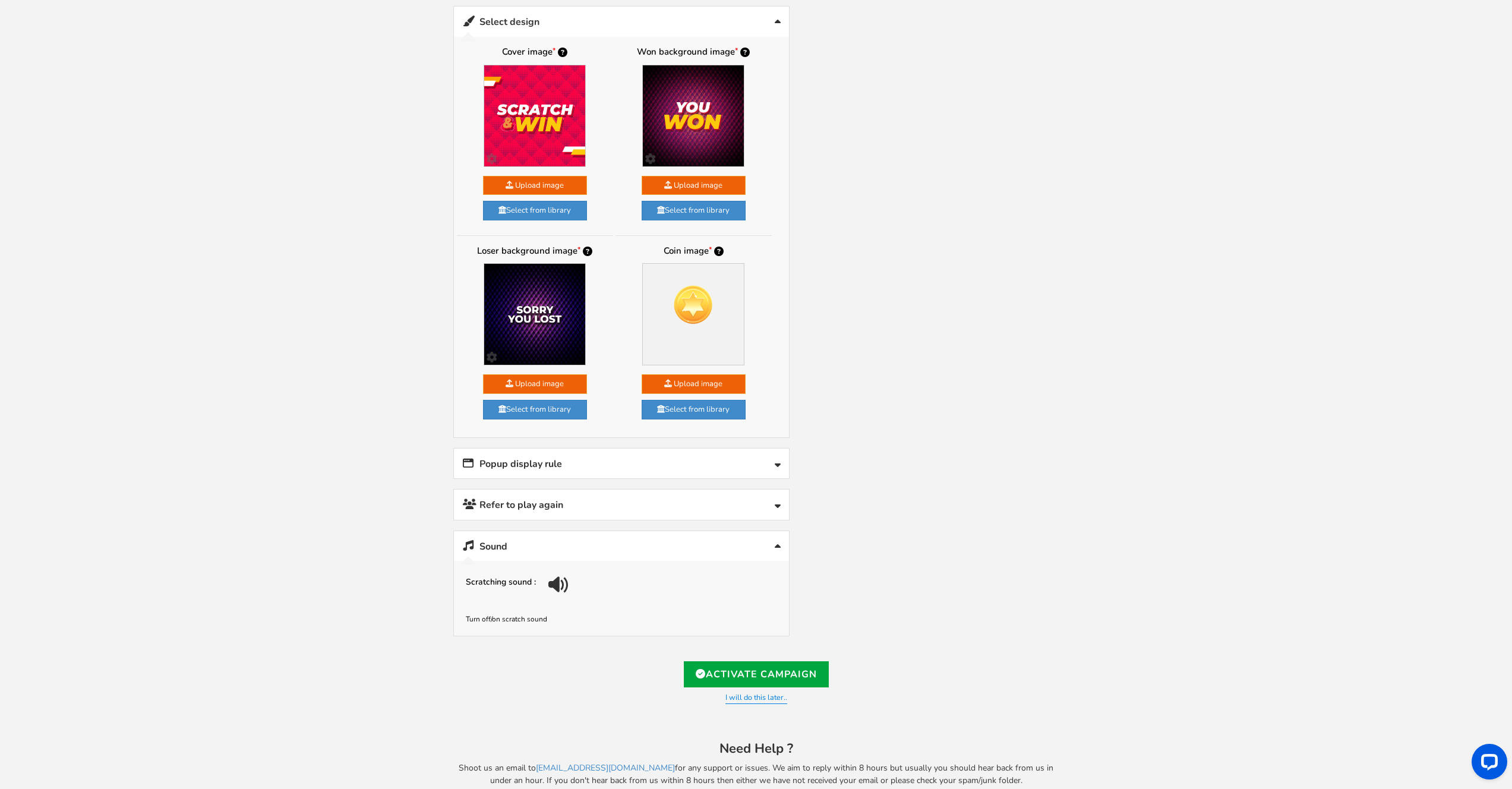
click at [548, 586] on div at bounding box center [557, 585] width 22 height 22
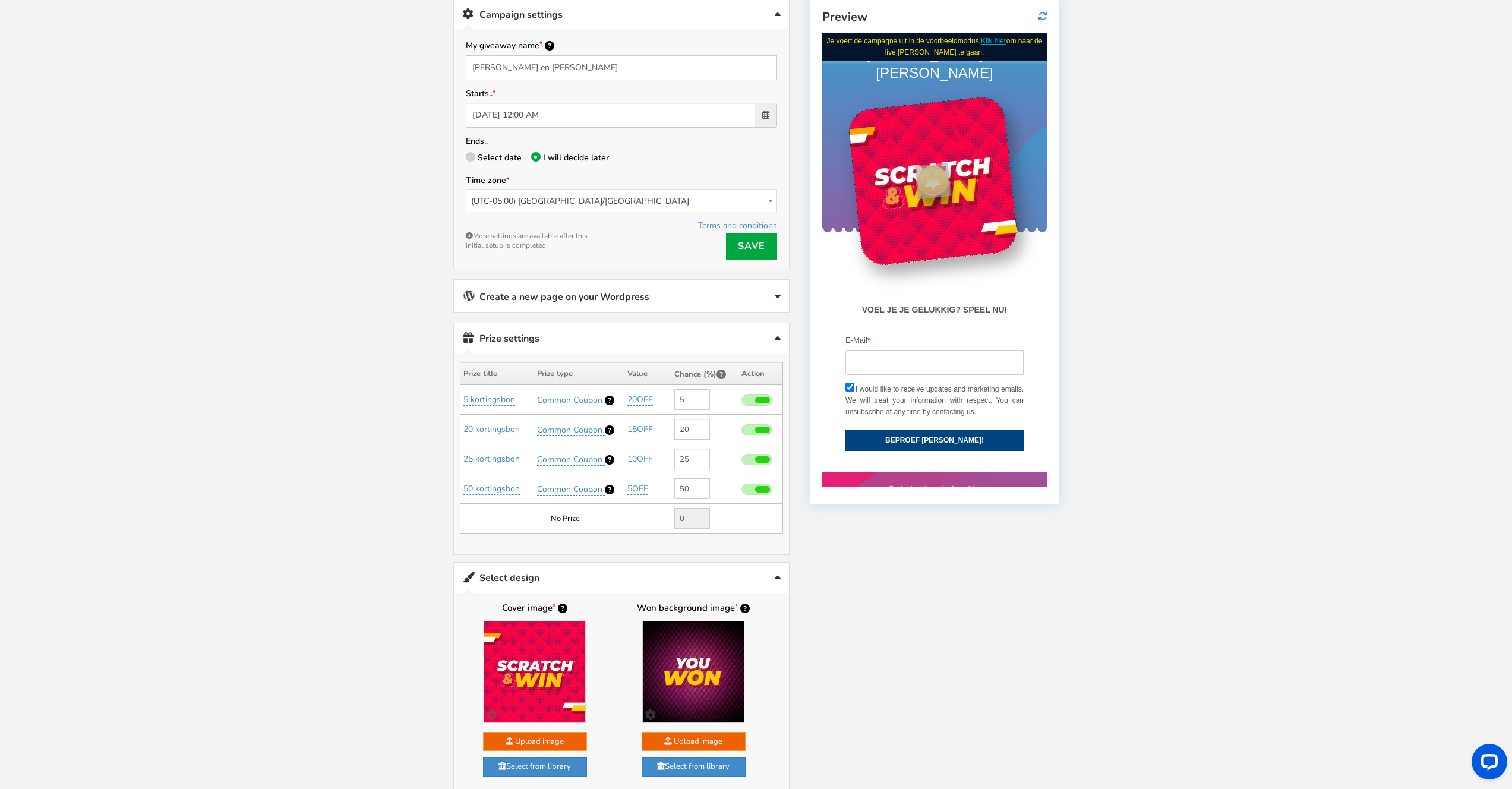
scroll to position [73, 0]
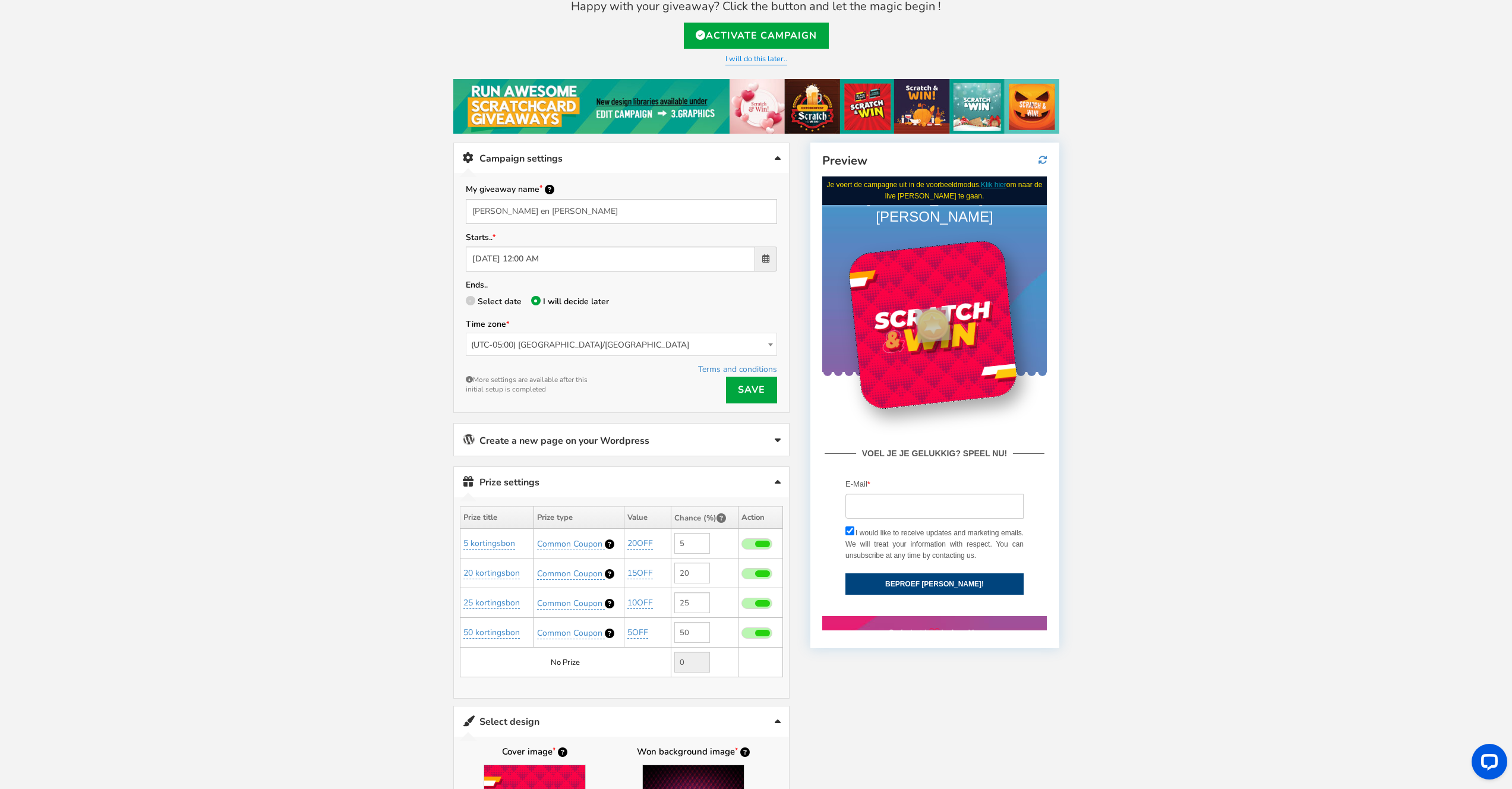
click at [694, 161] on link "Campaign settings" at bounding box center [621, 159] width 335 height 30
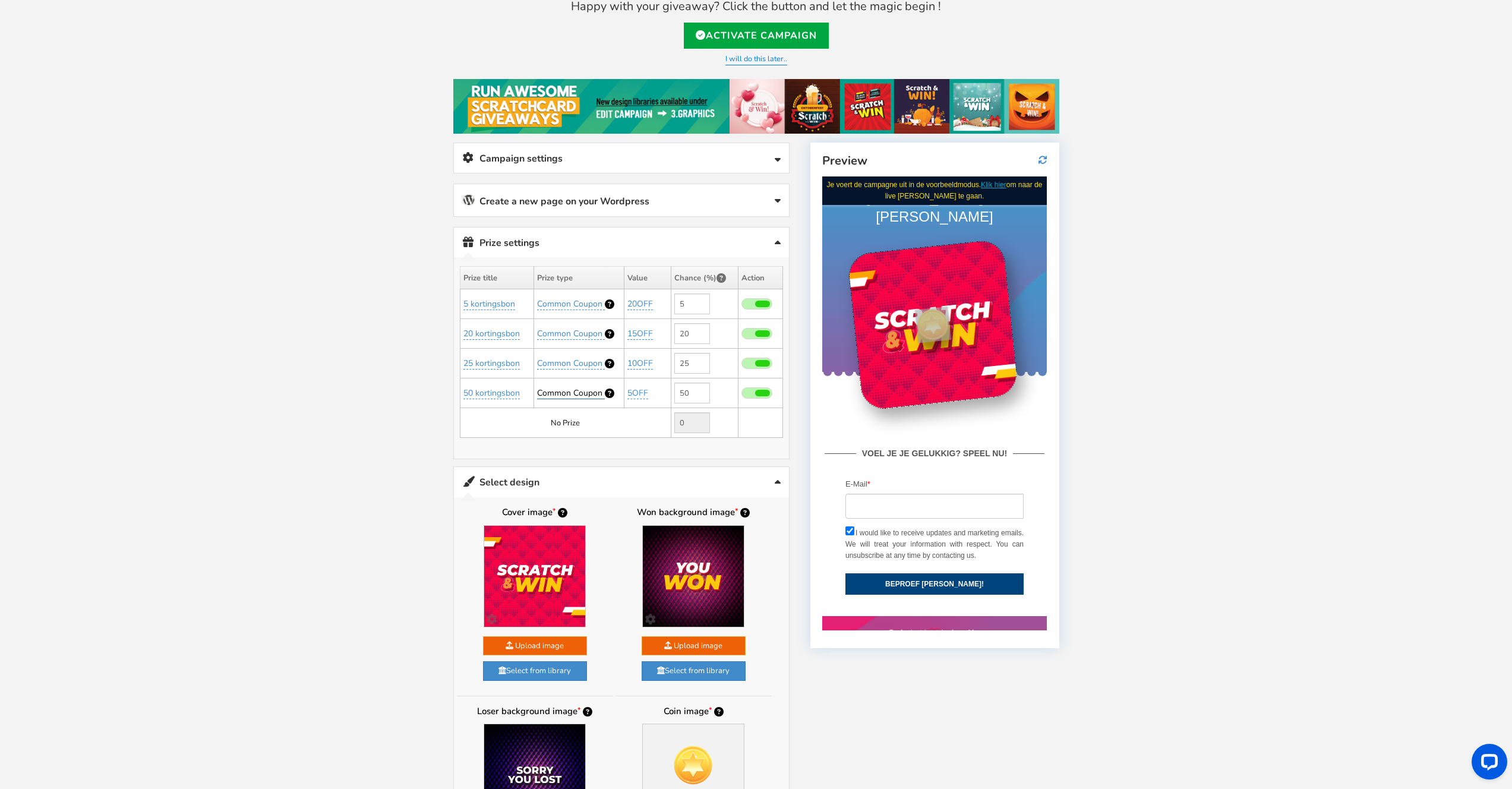
click at [579, 389] on span "Common Coupon" at bounding box center [570, 393] width 65 height 12
click at [592, 418] on select "Perks and Experiences Common Coupon" at bounding box center [579, 421] width 110 height 20
click at [524, 412] on select "Perks and Experiences Common Coupon" at bounding box center [579, 421] width 110 height 20
click at [656, 422] on button "save" at bounding box center [654, 421] width 35 height 20
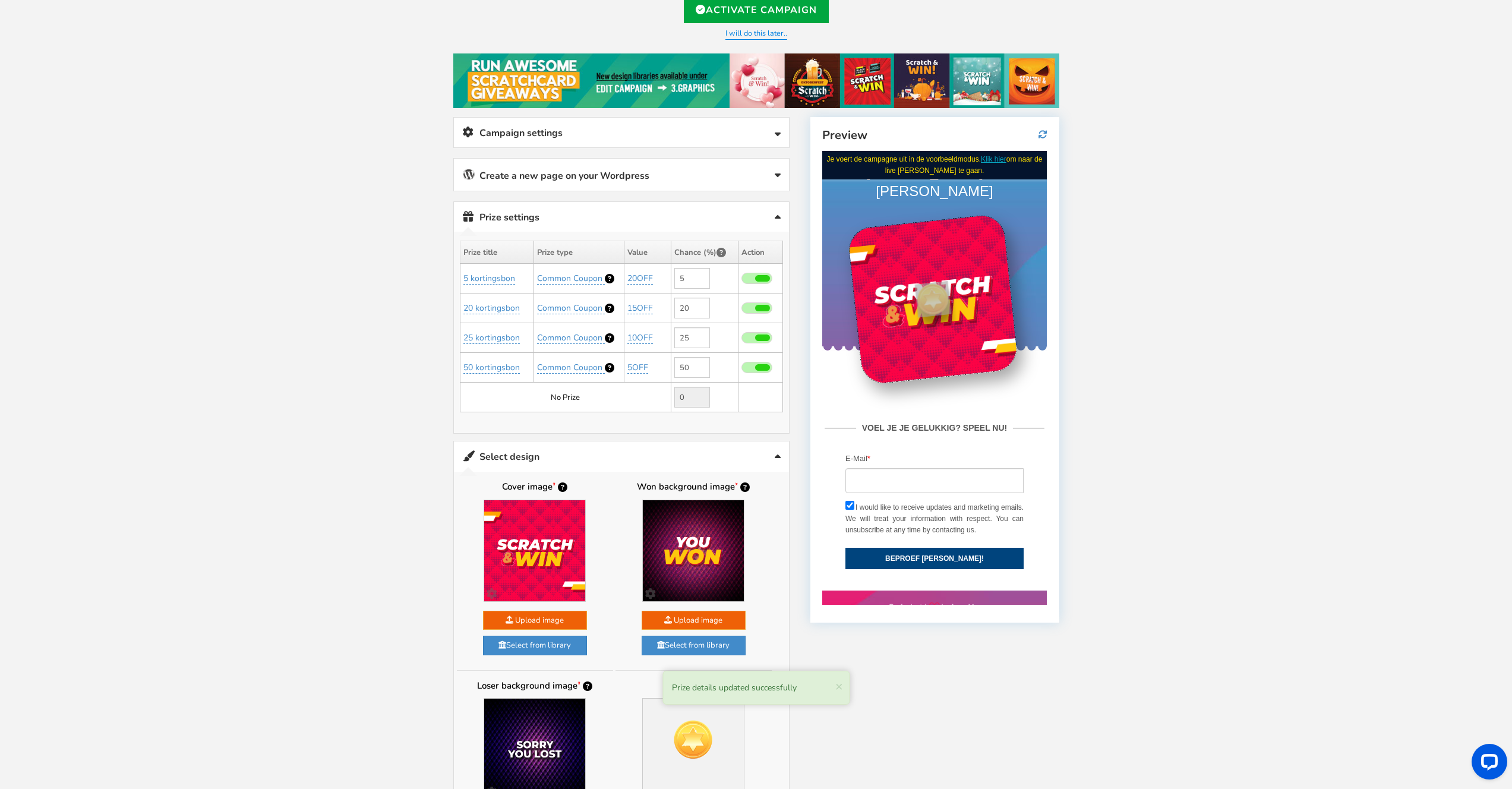
scroll to position [120, 0]
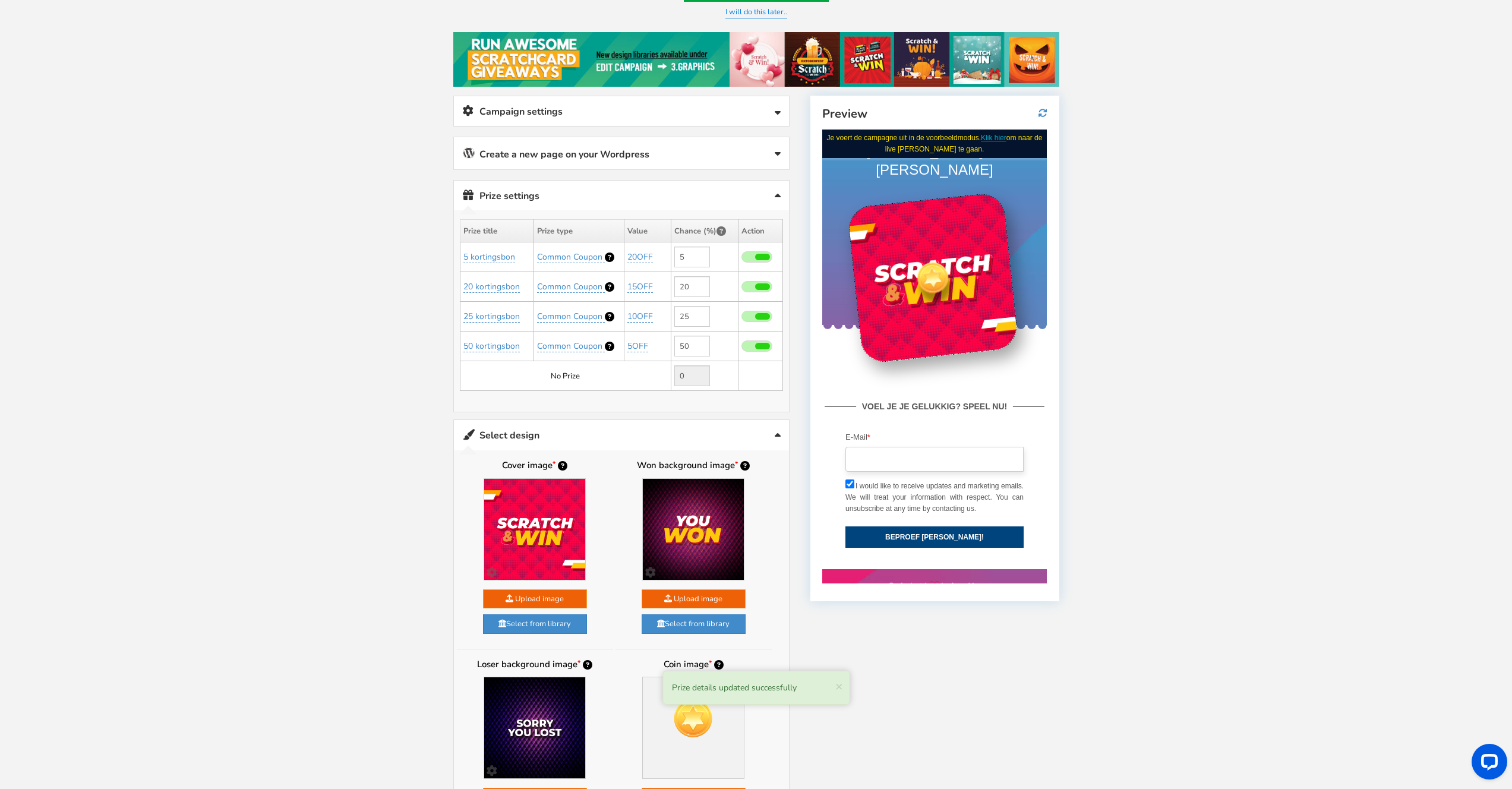
click at [915, 446] on input "email" at bounding box center [934, 458] width 178 height 25
click at [1168, 475] on div "Welcome to Scratch and WIN! Select language for front end display Select Langua…" at bounding box center [756, 576] width 1512 height 1295
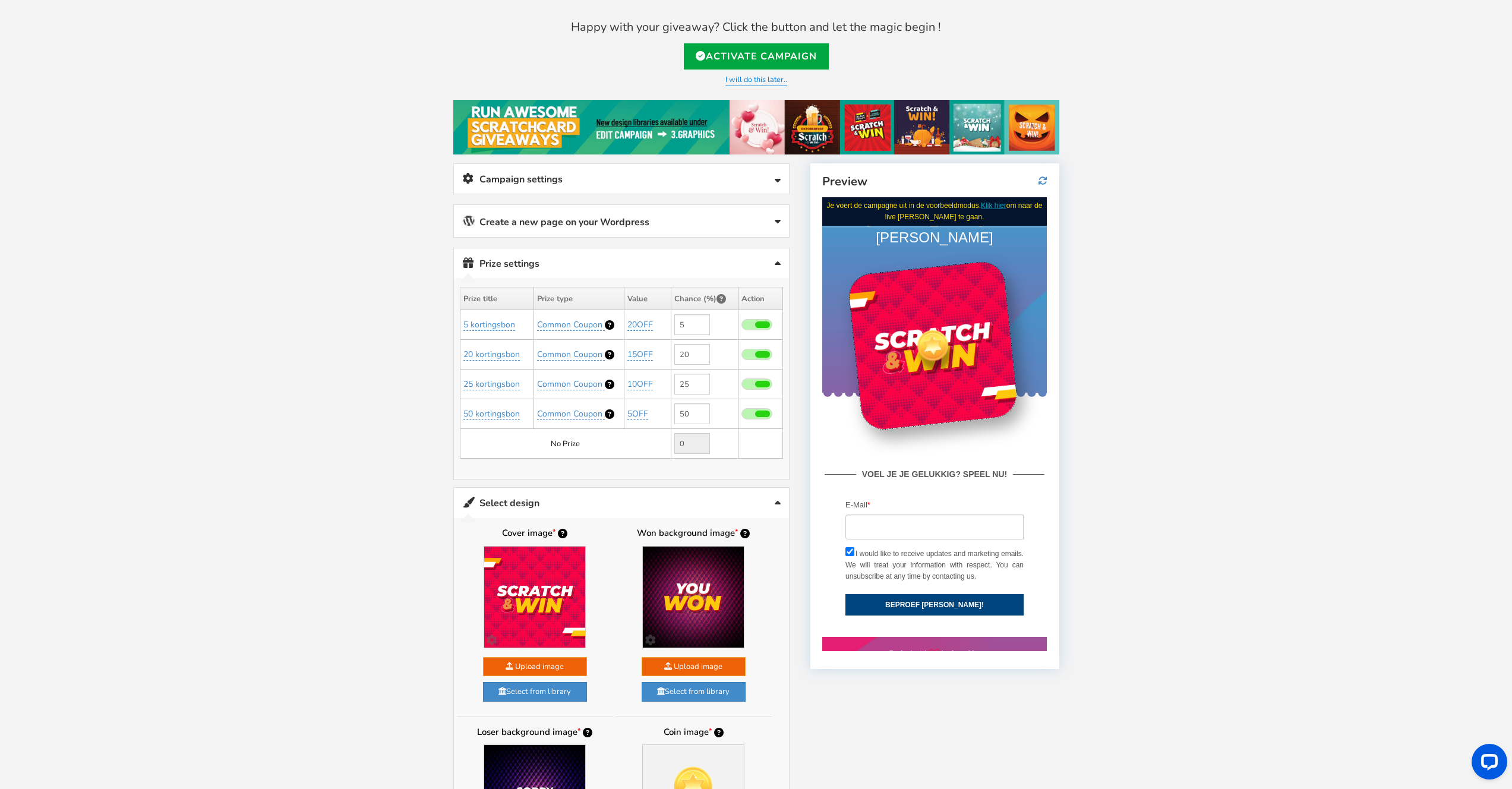
click at [582, 170] on link "Campaign settings" at bounding box center [621, 179] width 335 height 30
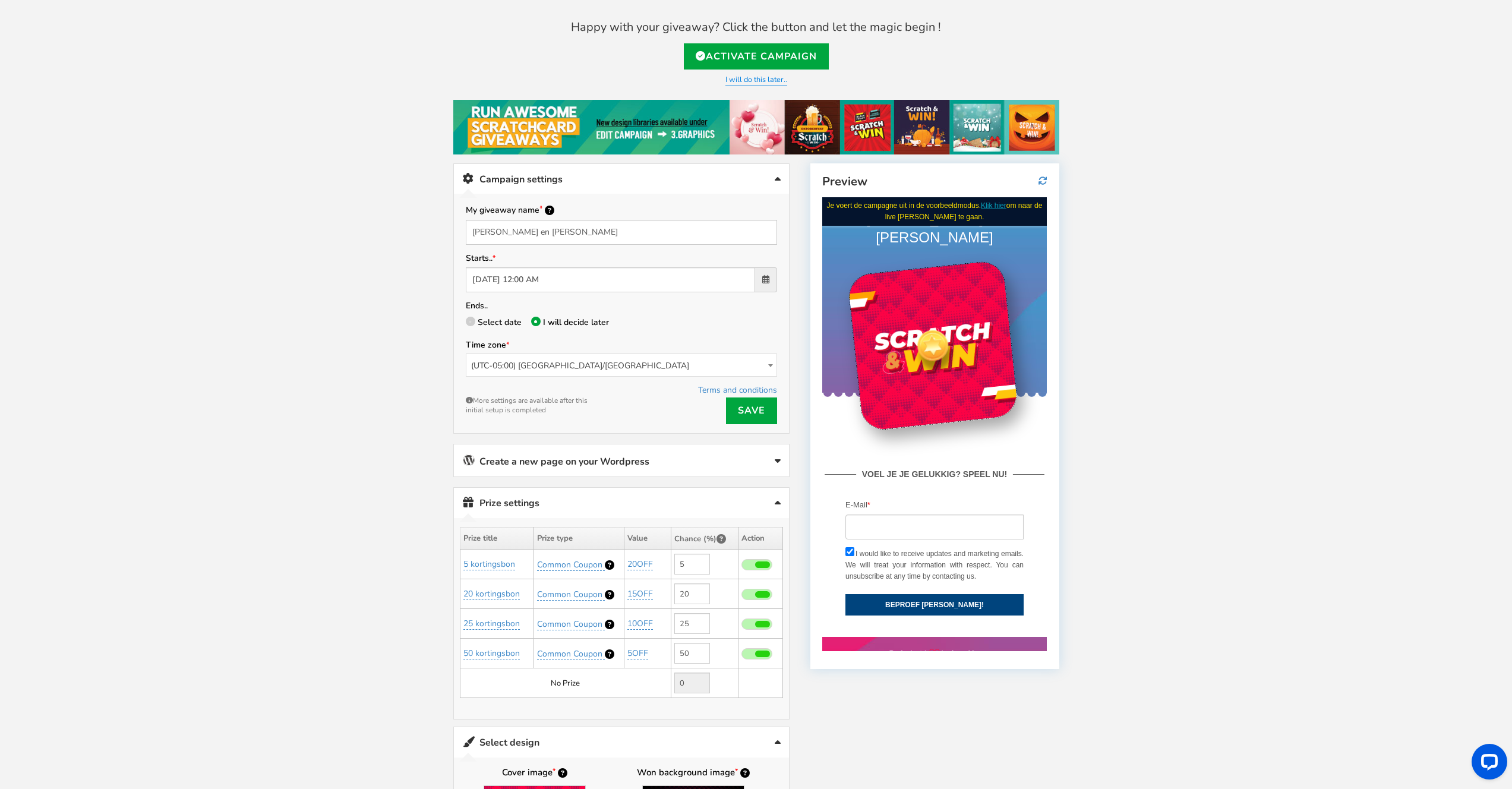
click at [582, 173] on link "Campaign settings" at bounding box center [621, 179] width 335 height 30
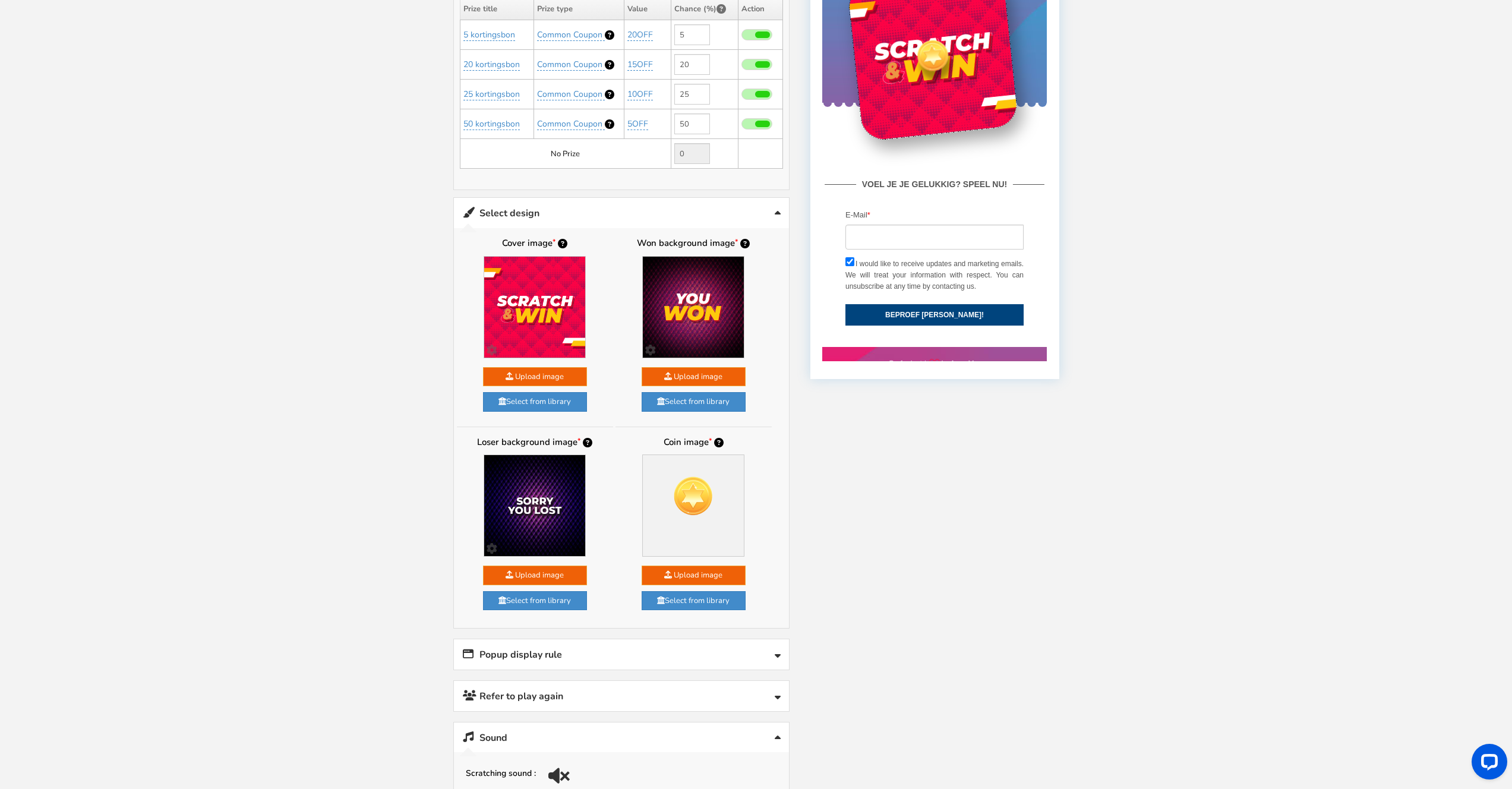
scroll to position [384, 0]
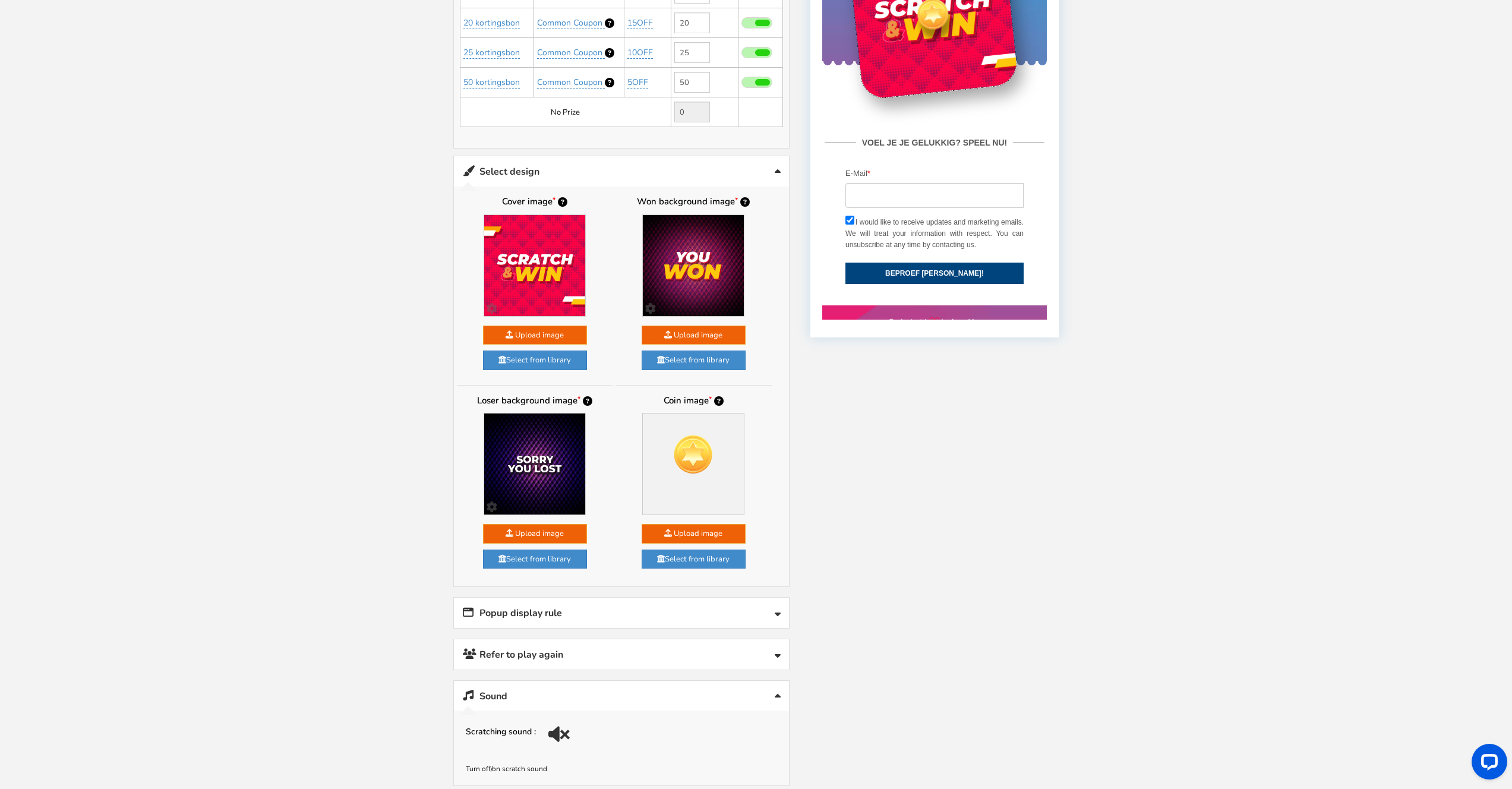
click at [613, 628] on div "Popup display rule × Pop up display rules Automatically show the pop up: 0 % 0" at bounding box center [621, 613] width 336 height 31
click at [614, 617] on link "Popup display rule" at bounding box center [621, 613] width 335 height 30
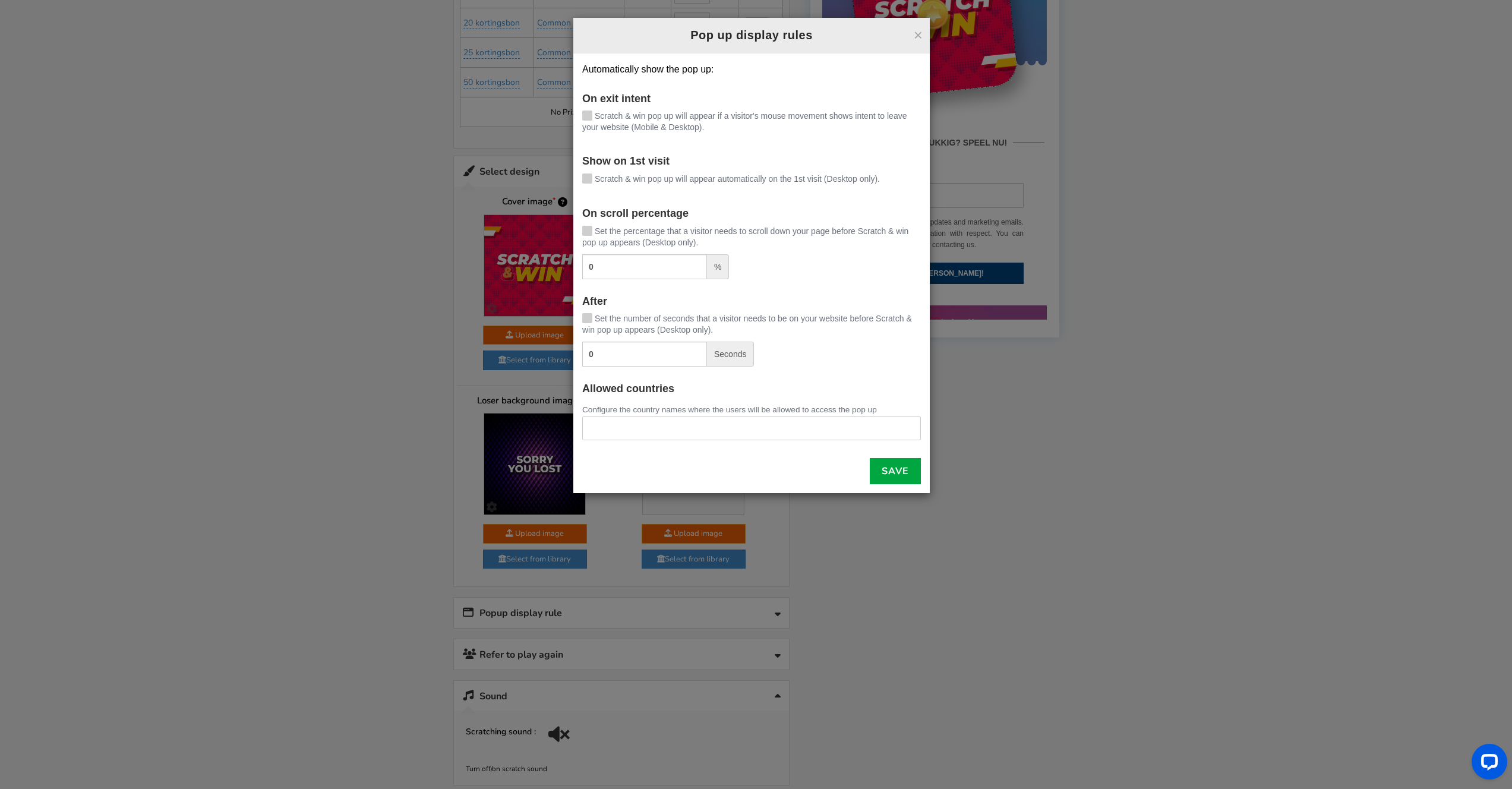
click at [671, 653] on div "× Pop up display rules Automatically show the pop up: On exit intent [PERSON_NA…" at bounding box center [756, 394] width 1512 height 789
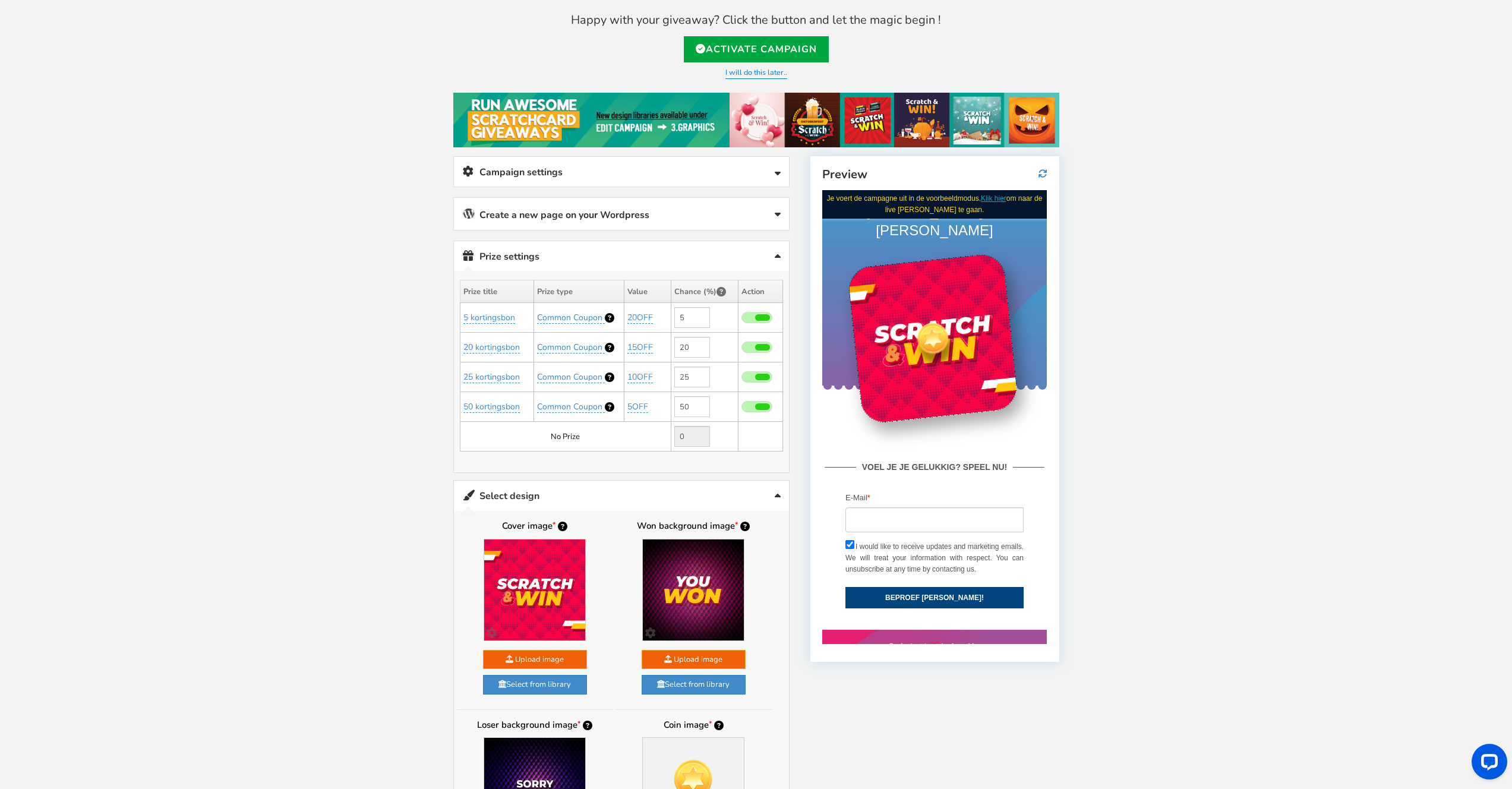
scroll to position [292, 0]
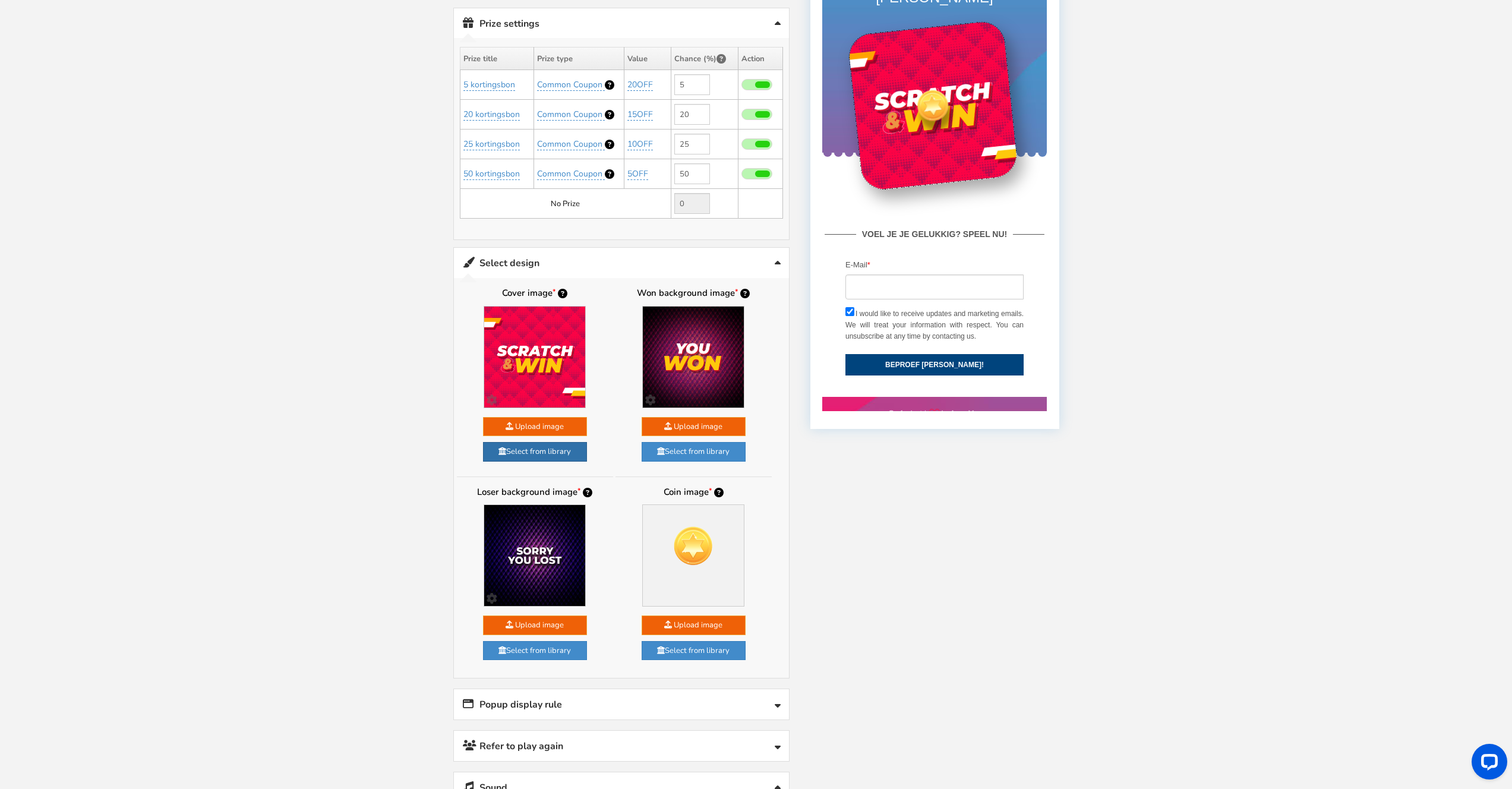
click at [522, 450] on link "Select from library" at bounding box center [535, 452] width 104 height 19
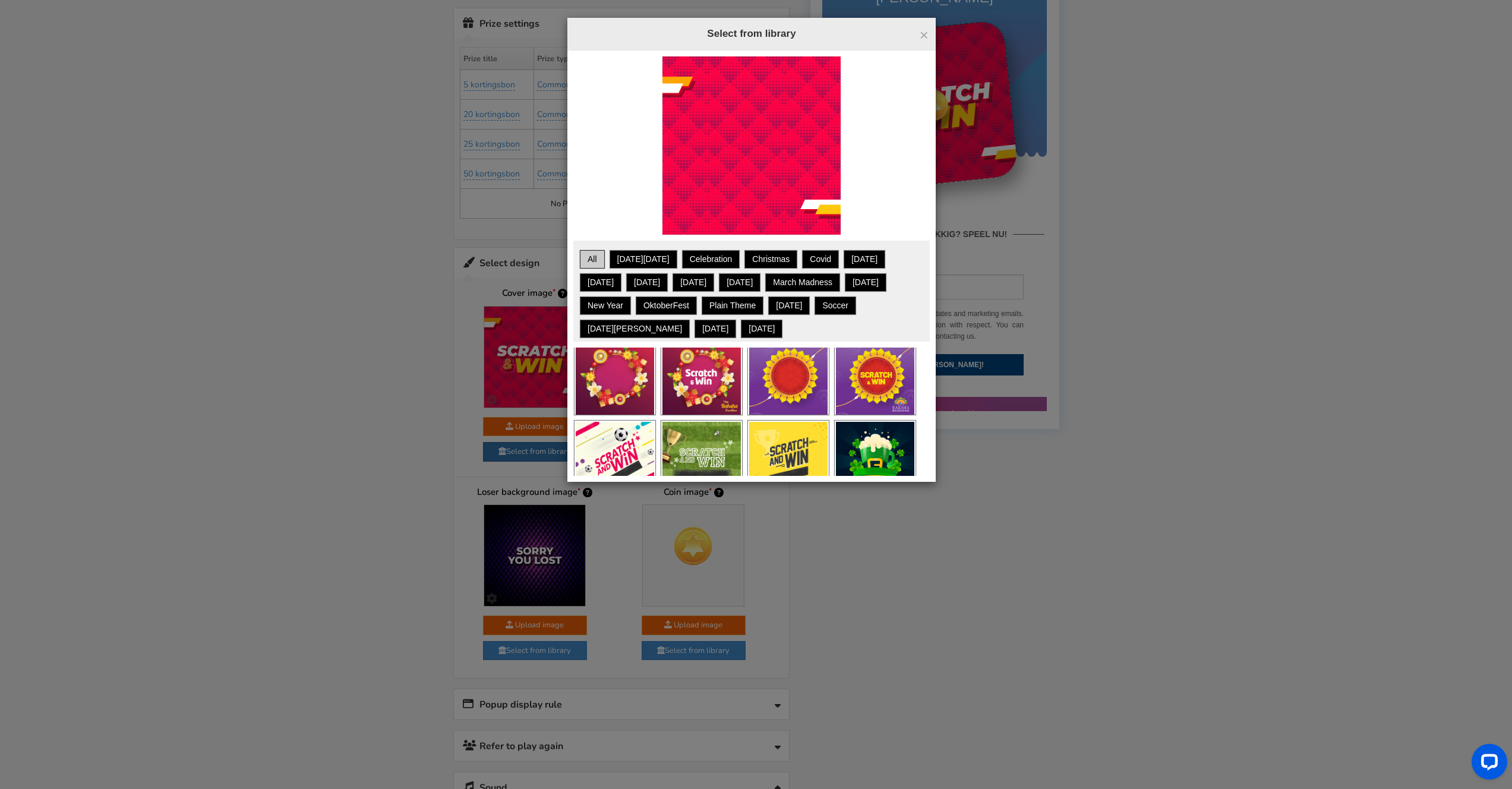
scroll to position [434, 0]
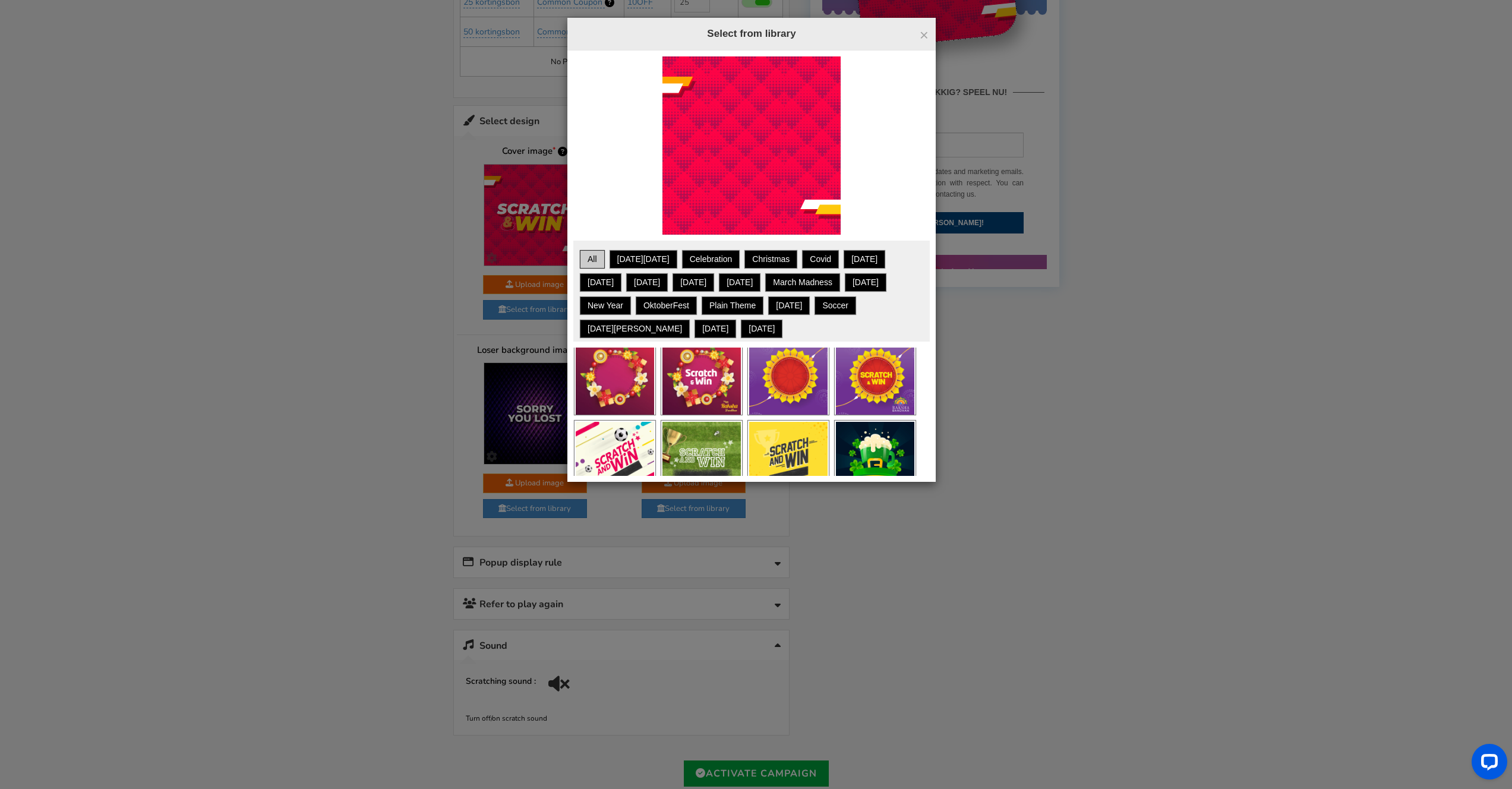
click at [931, 541] on div "× Close Select from library Want to show your own text on an image? Choose from…" at bounding box center [756, 394] width 1512 height 789
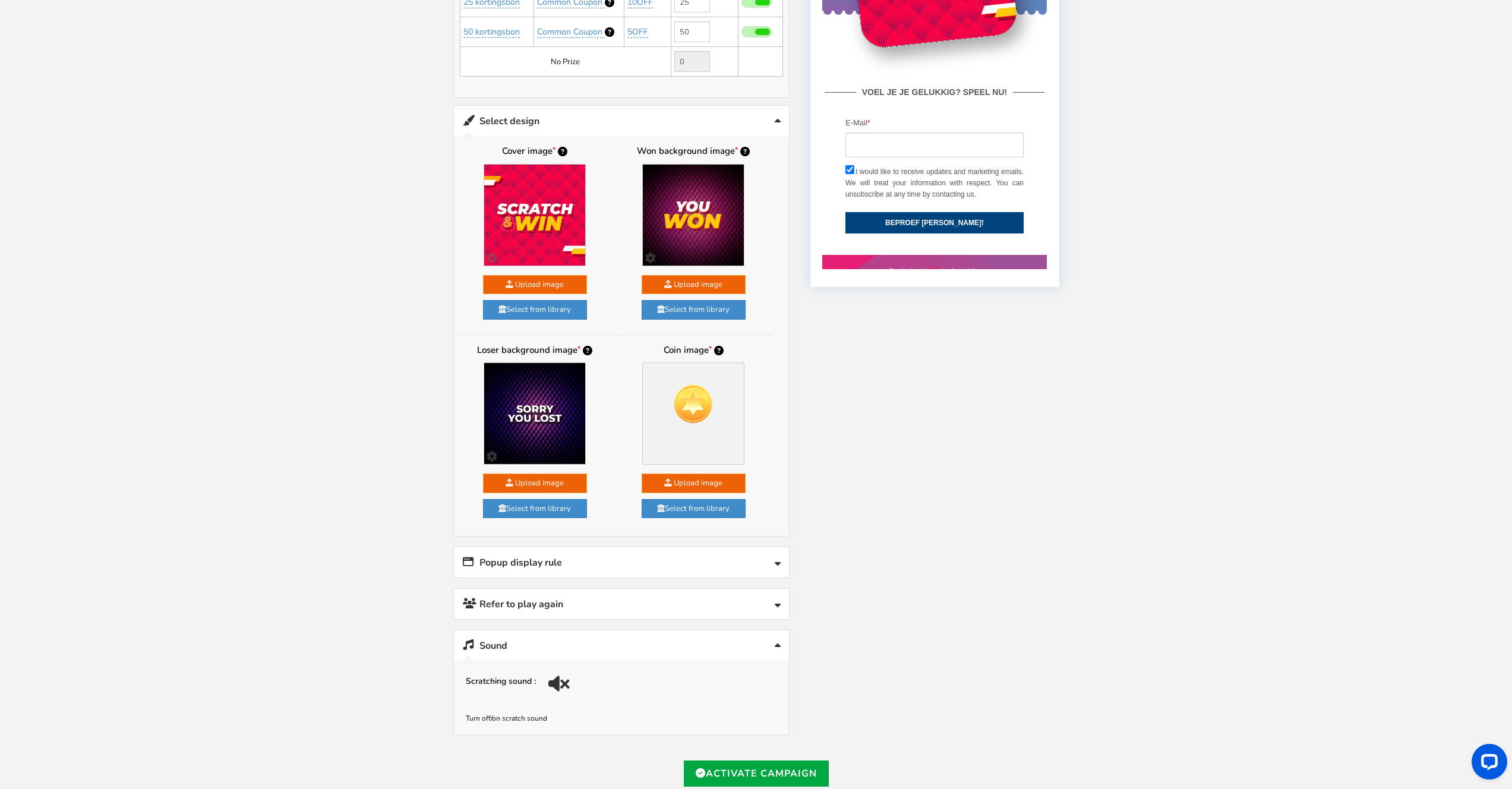
click at [642, 612] on link "Refer to play again" at bounding box center [621, 604] width 335 height 30
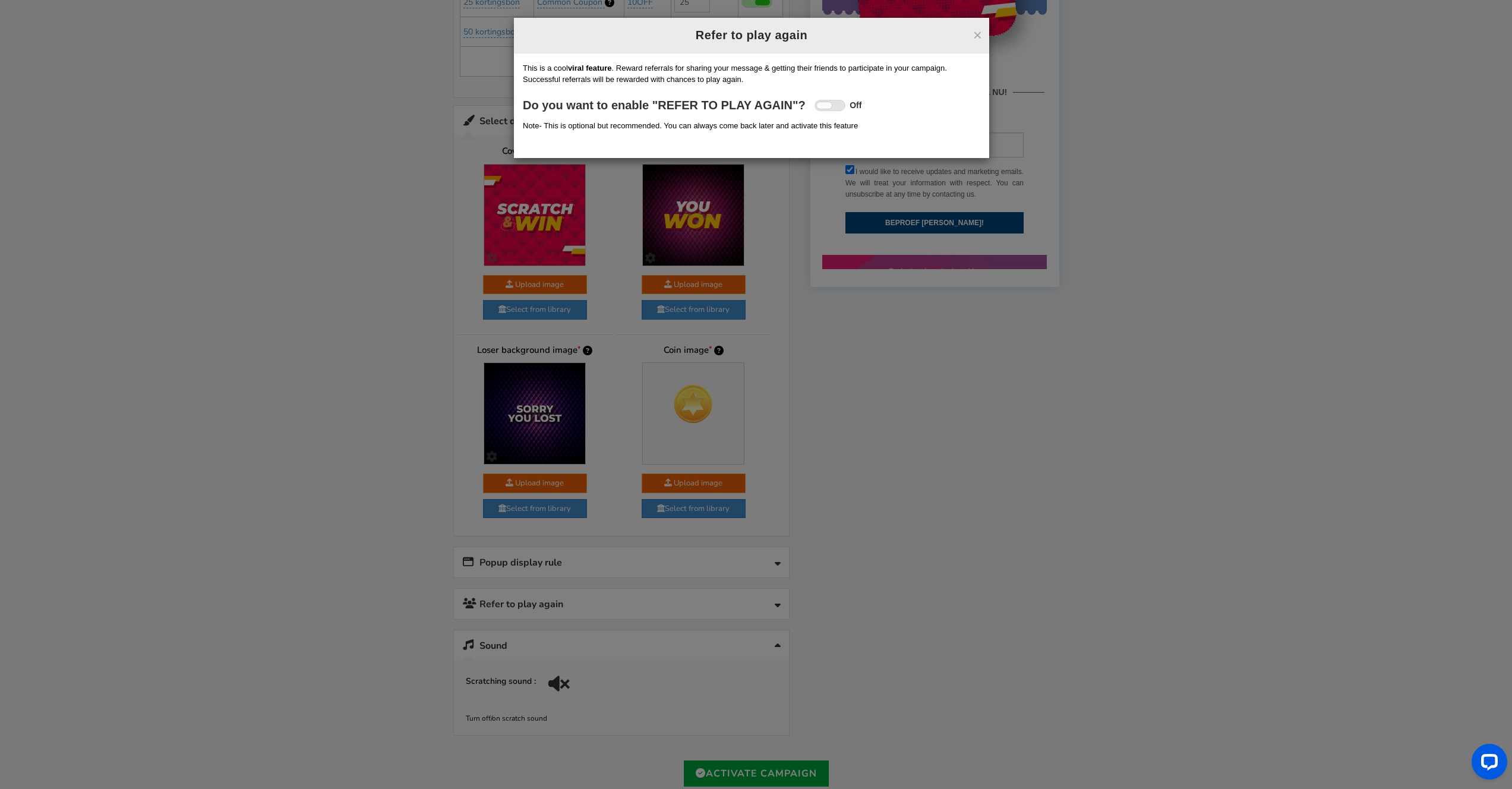
click at [922, 616] on div "× Refer to play again Refer to play again Setup Referral campaign (Optional) ? …" at bounding box center [756, 394] width 1512 height 789
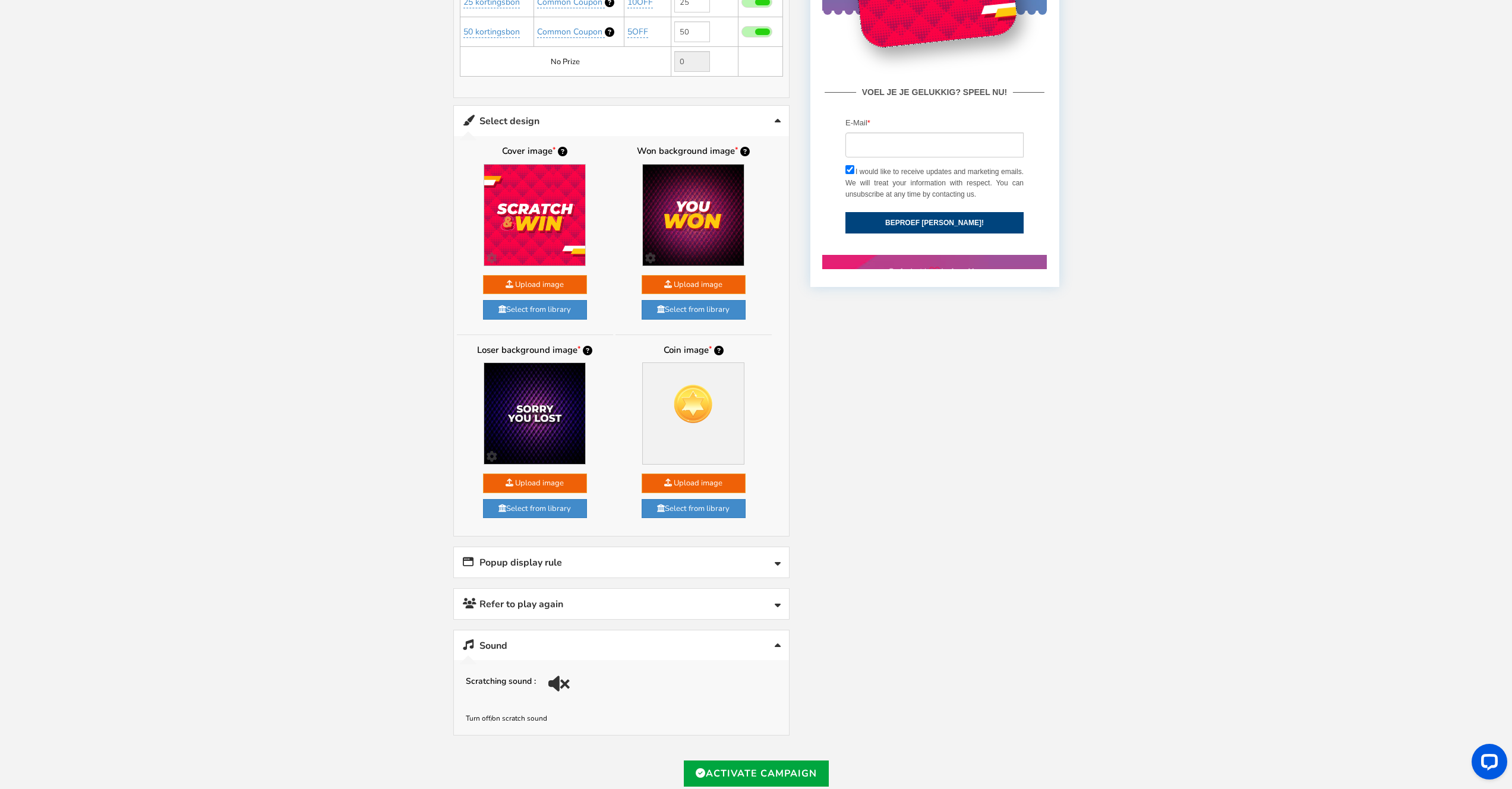
scroll to position [0, 0]
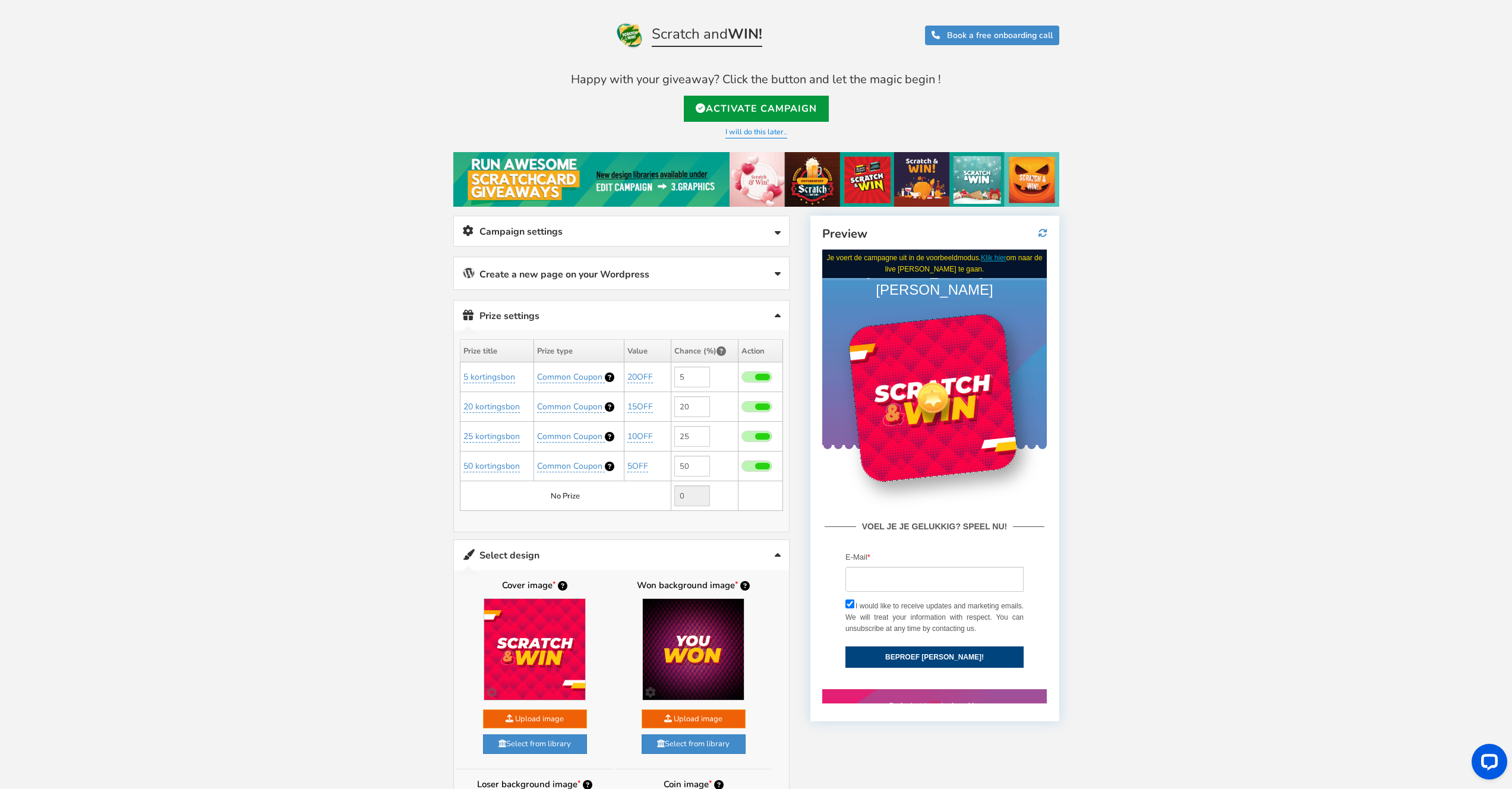
click at [772, 115] on link "Activate Campaign" at bounding box center [756, 108] width 145 height 26
click at [784, 102] on link "Activate Campaign" at bounding box center [756, 108] width 145 height 26
type input "[URL][DOMAIN_NAME]"
